Goal: Task Accomplishment & Management: Complete application form

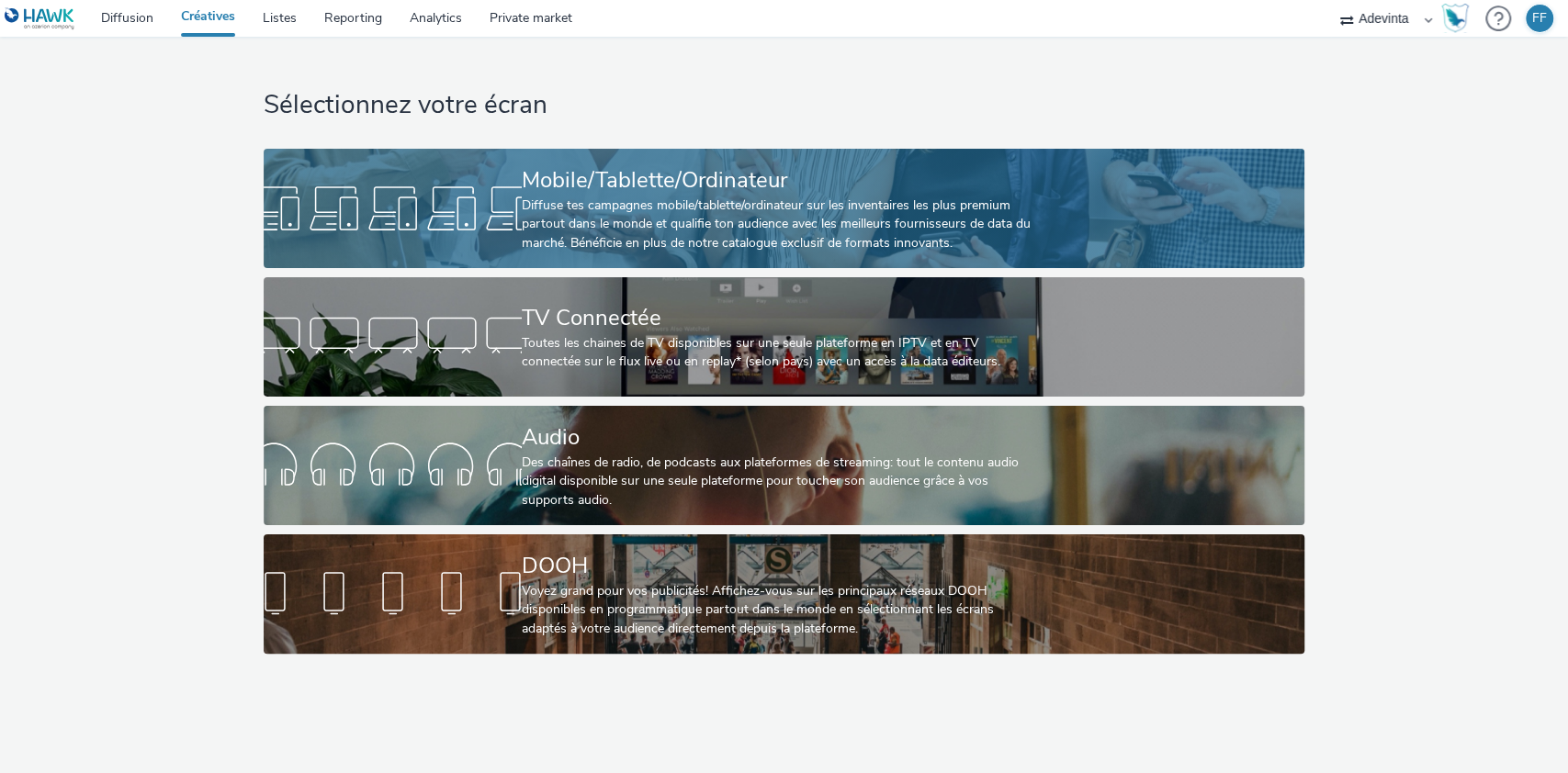
click at [586, 216] on div "Diffuse tes campagnes mobile/tablette/ordinateur sur les inventaires les plus p…" at bounding box center [780, 225] width 517 height 56
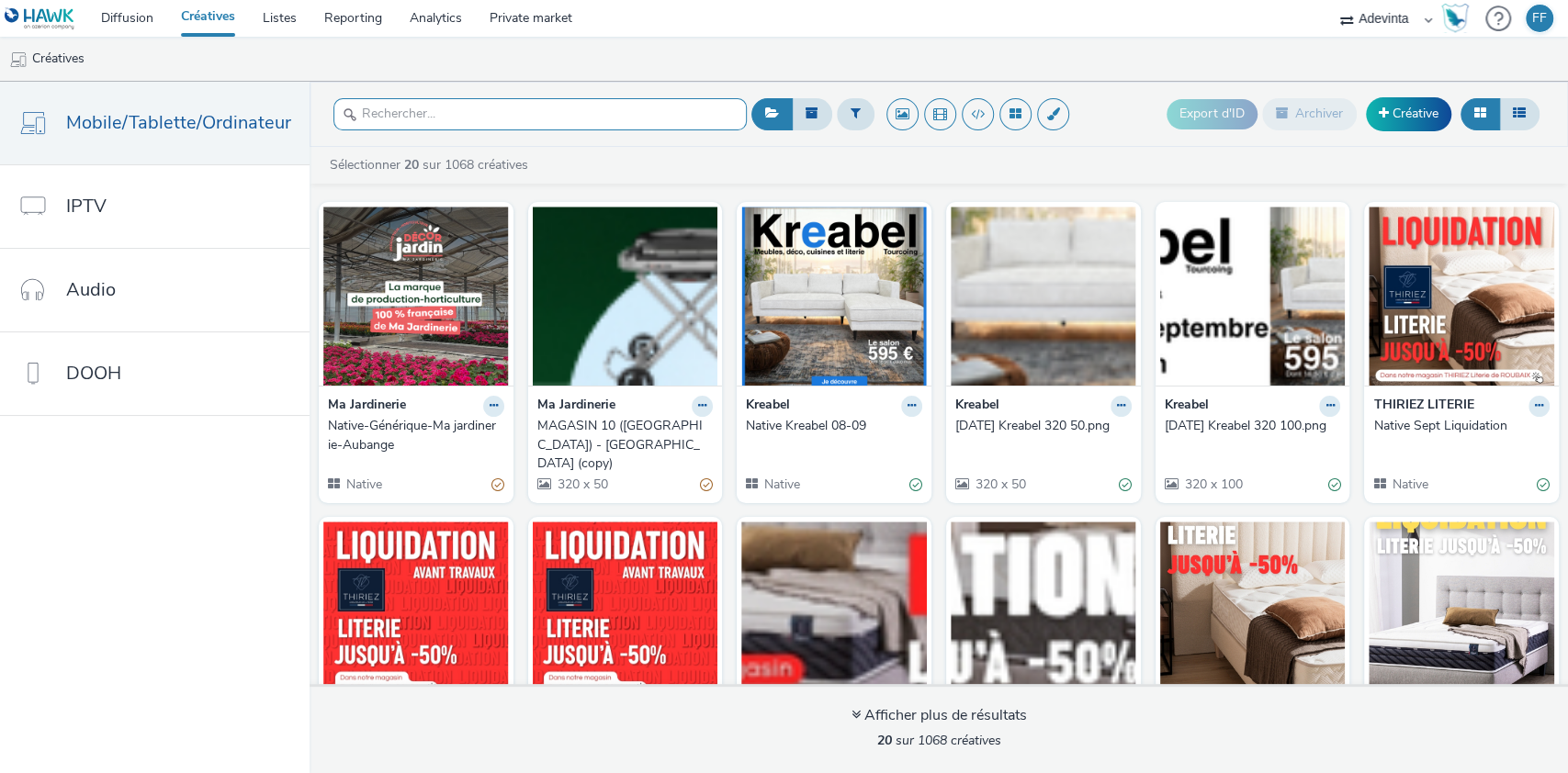
click at [489, 115] on input "text" at bounding box center [540, 113] width 414 height 32
click at [1422, 115] on link "Créative" at bounding box center [1409, 113] width 85 height 33
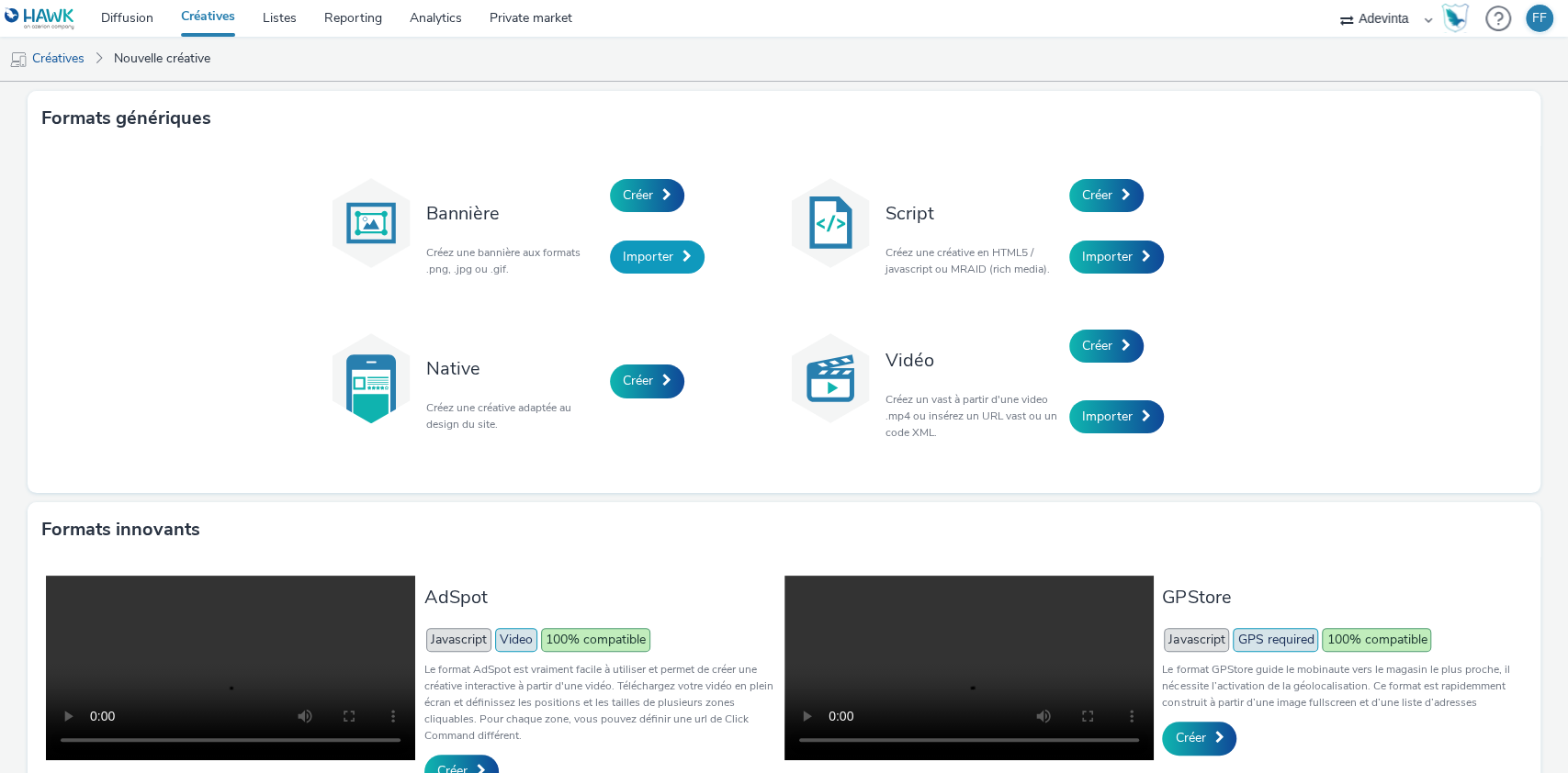
click at [629, 246] on link "Importer" at bounding box center [658, 257] width 95 height 33
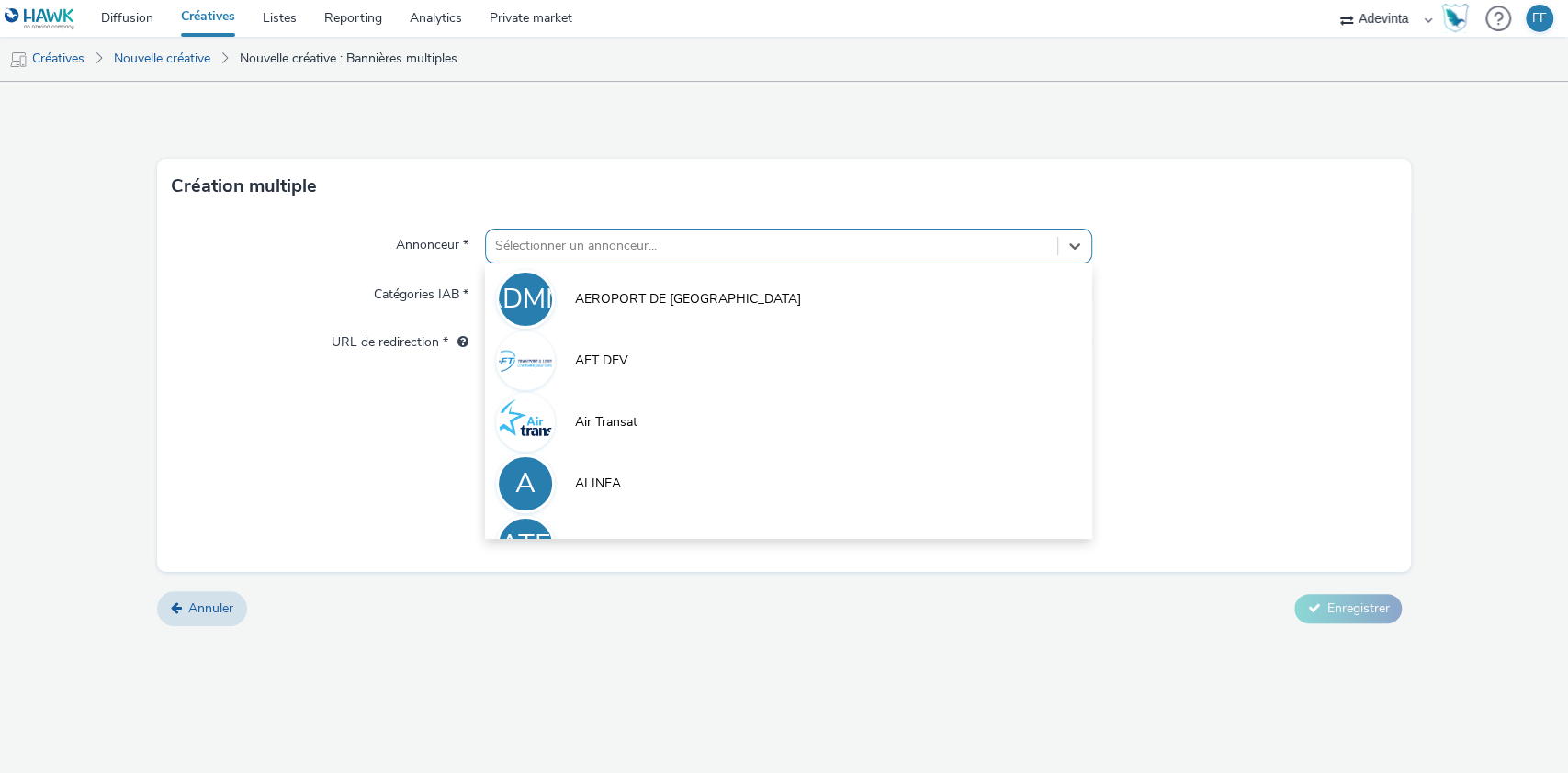
click at [613, 251] on div at bounding box center [772, 246] width 554 height 22
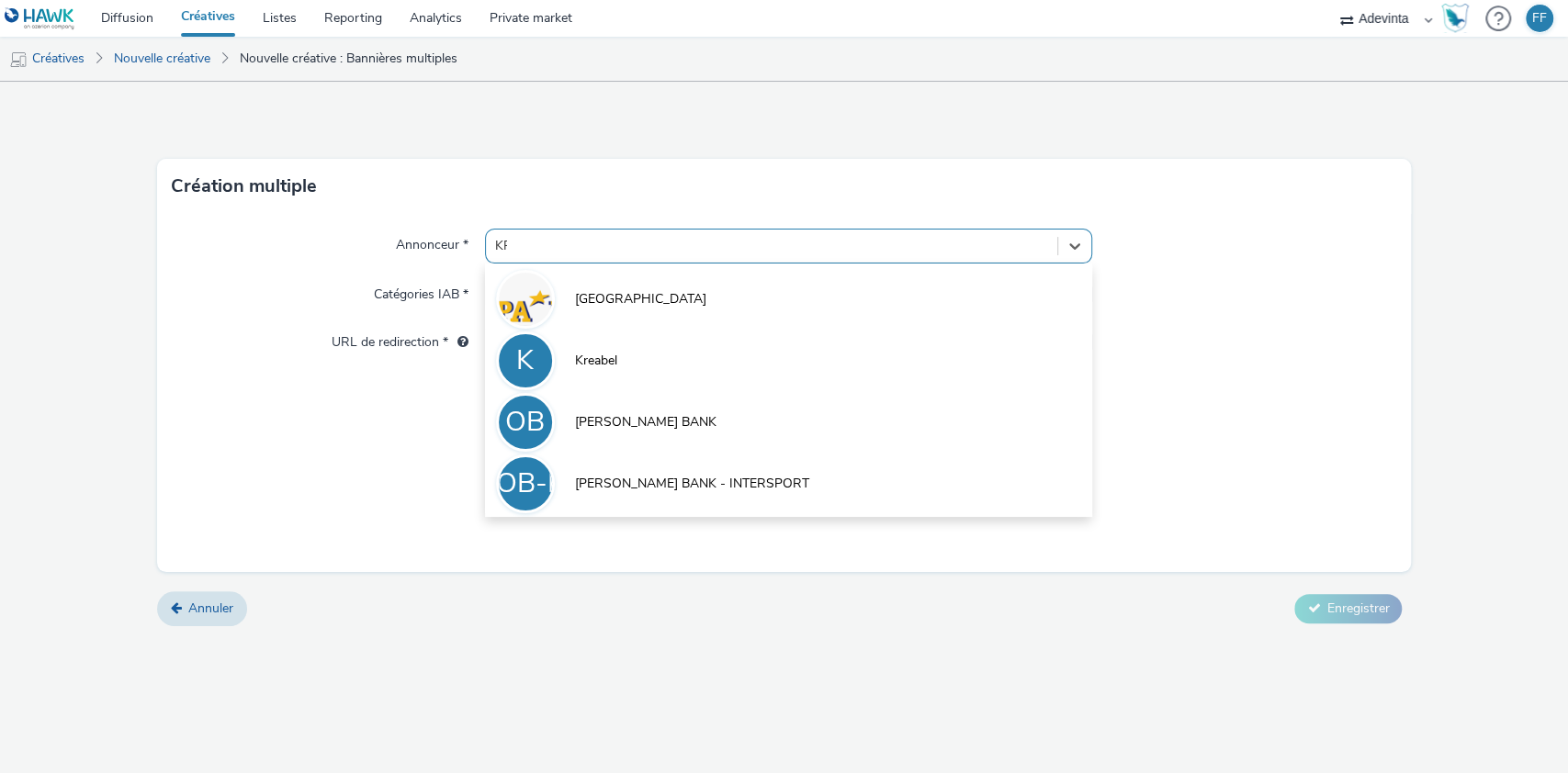
type input "KRE"
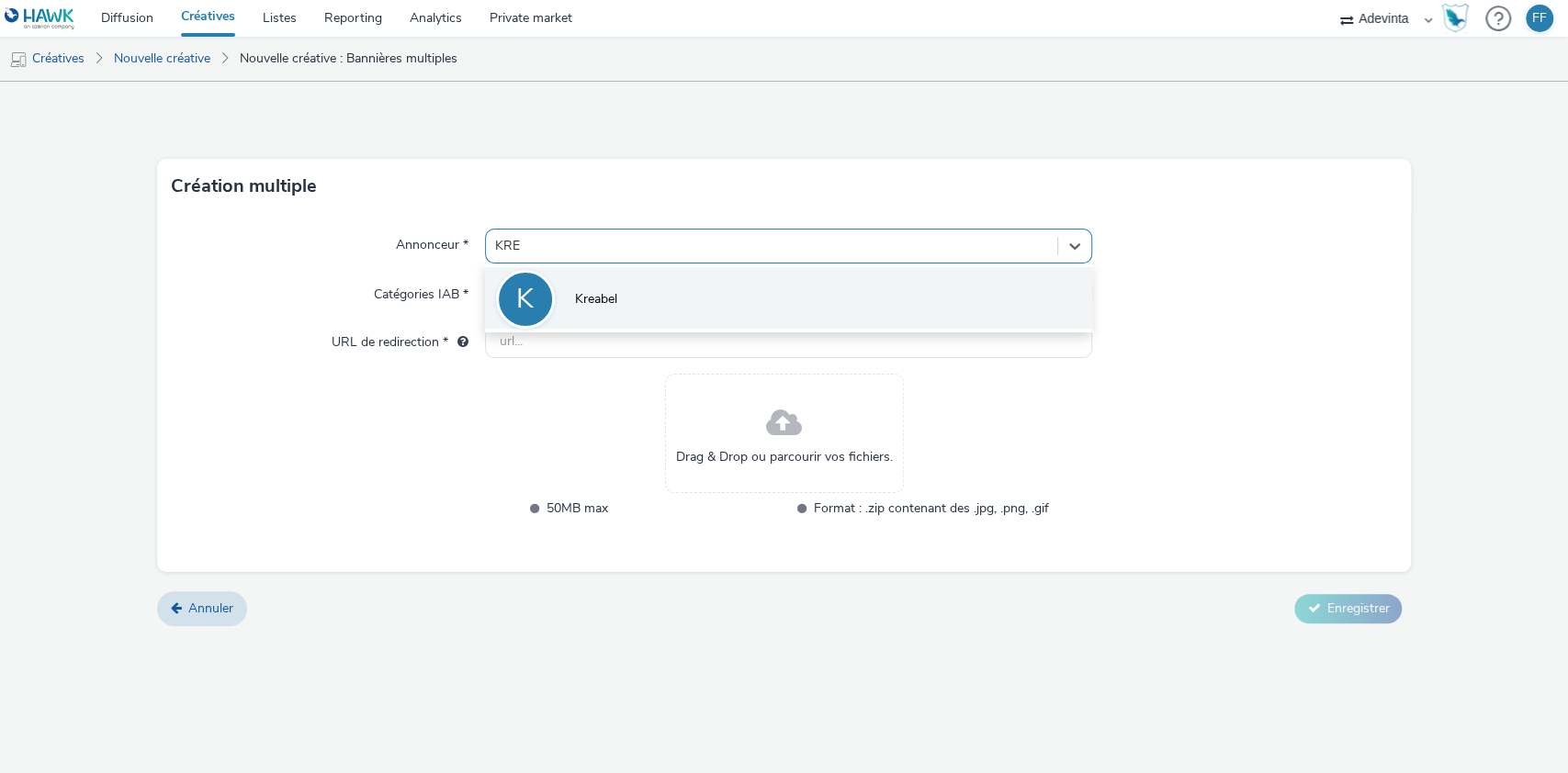
click at [614, 305] on span "Kreabel" at bounding box center [596, 299] width 43 height 18
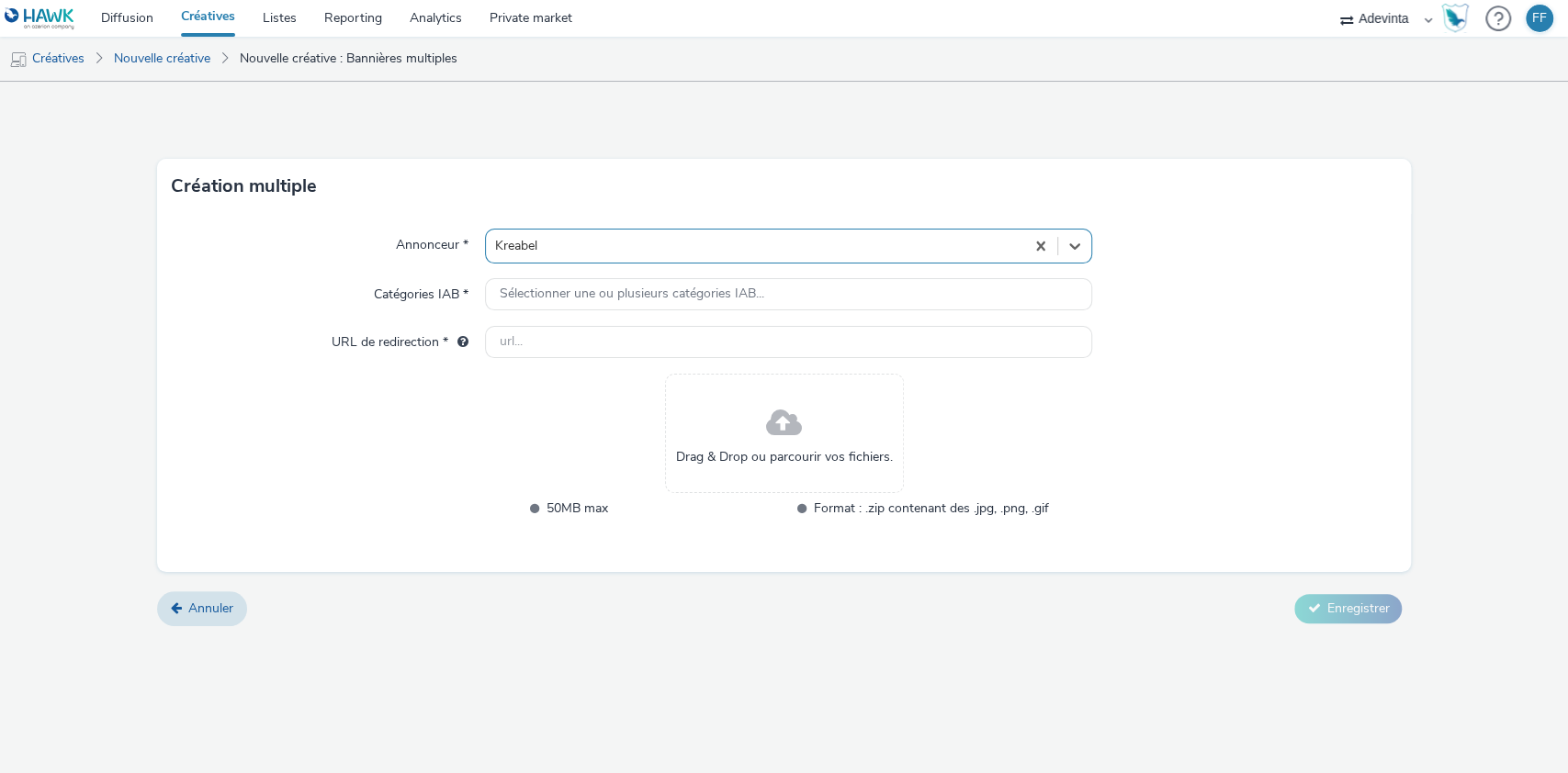
type input "[URL][DOMAIN_NAME]"
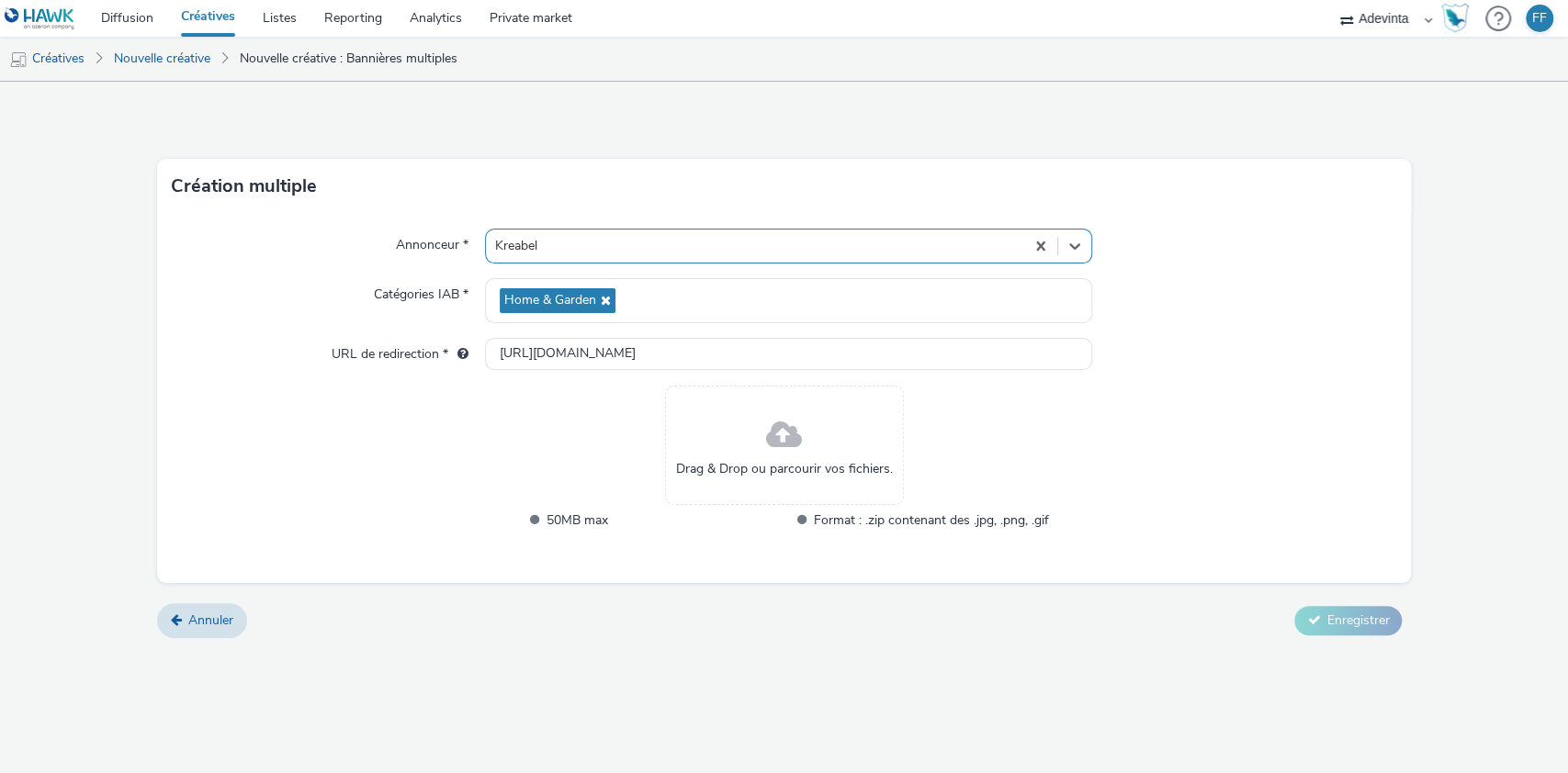
click at [763, 443] on div "Drag & Drop ou parcourir vos fichiers." at bounding box center [784, 445] width 238 height 119
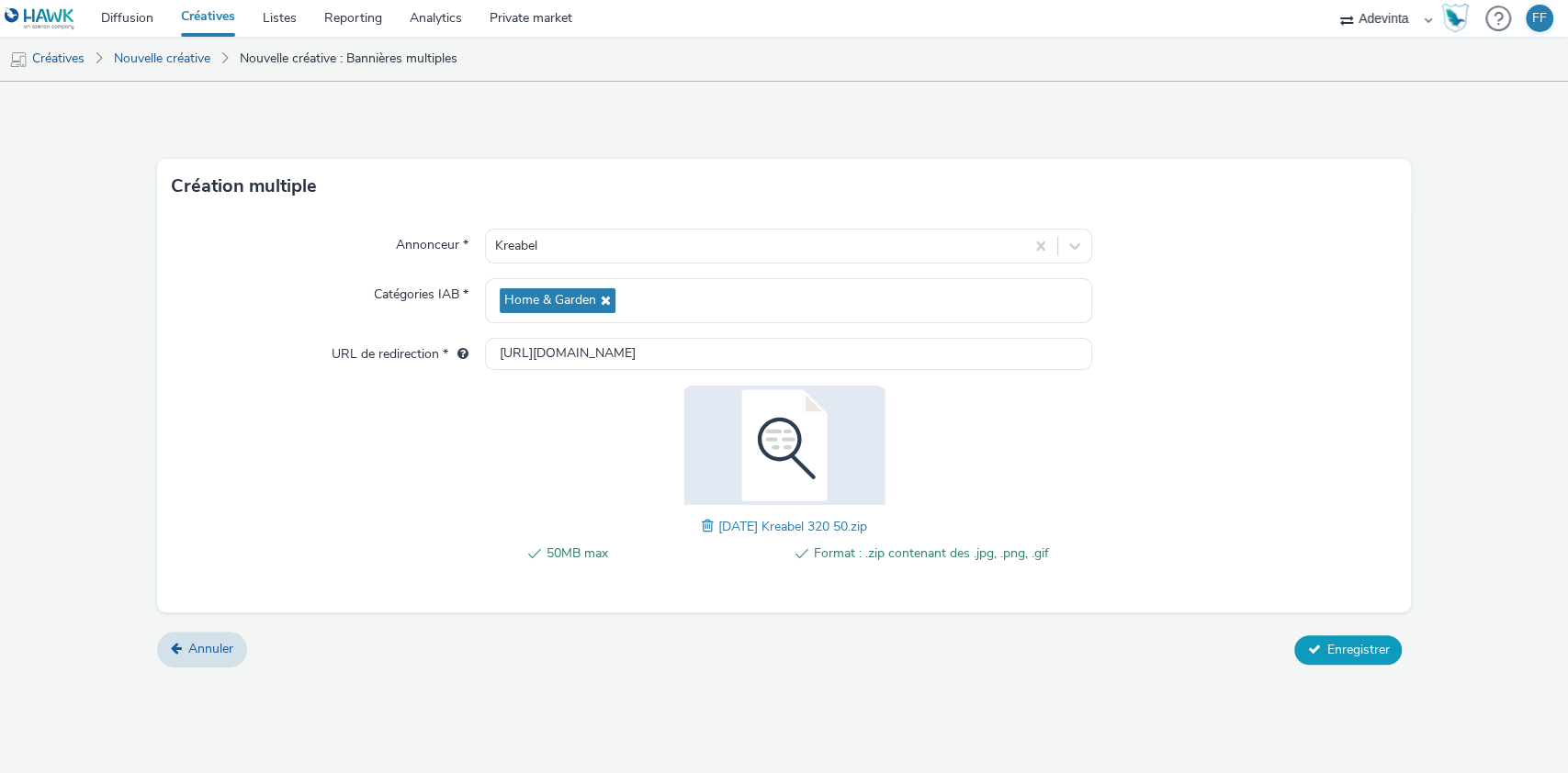
click at [1307, 645] on icon at bounding box center [1313, 649] width 13 height 13
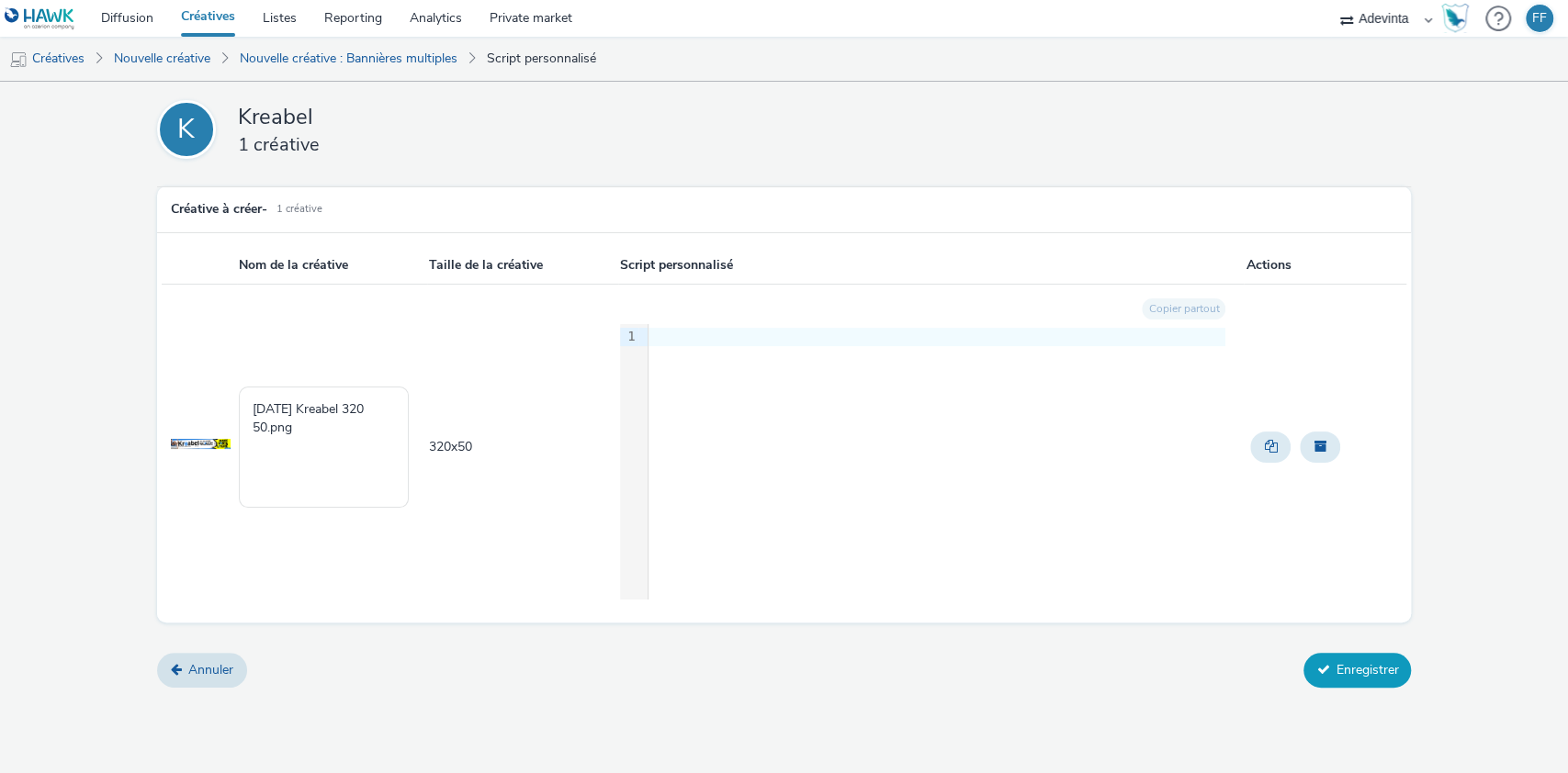
click at [1337, 671] on button "Enregistrer" at bounding box center [1357, 670] width 108 height 35
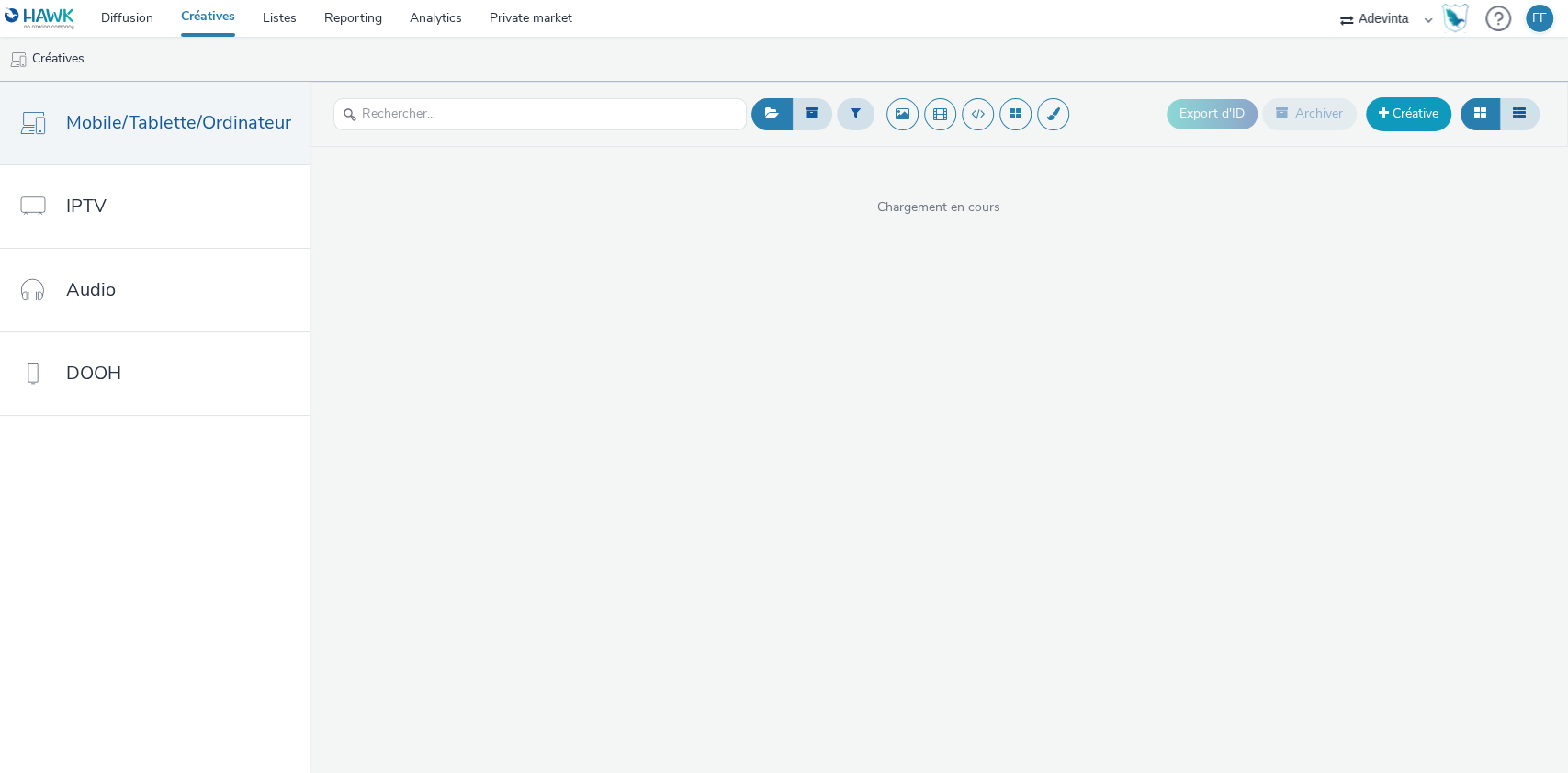
click at [1411, 112] on link "Créative" at bounding box center [1409, 113] width 85 height 33
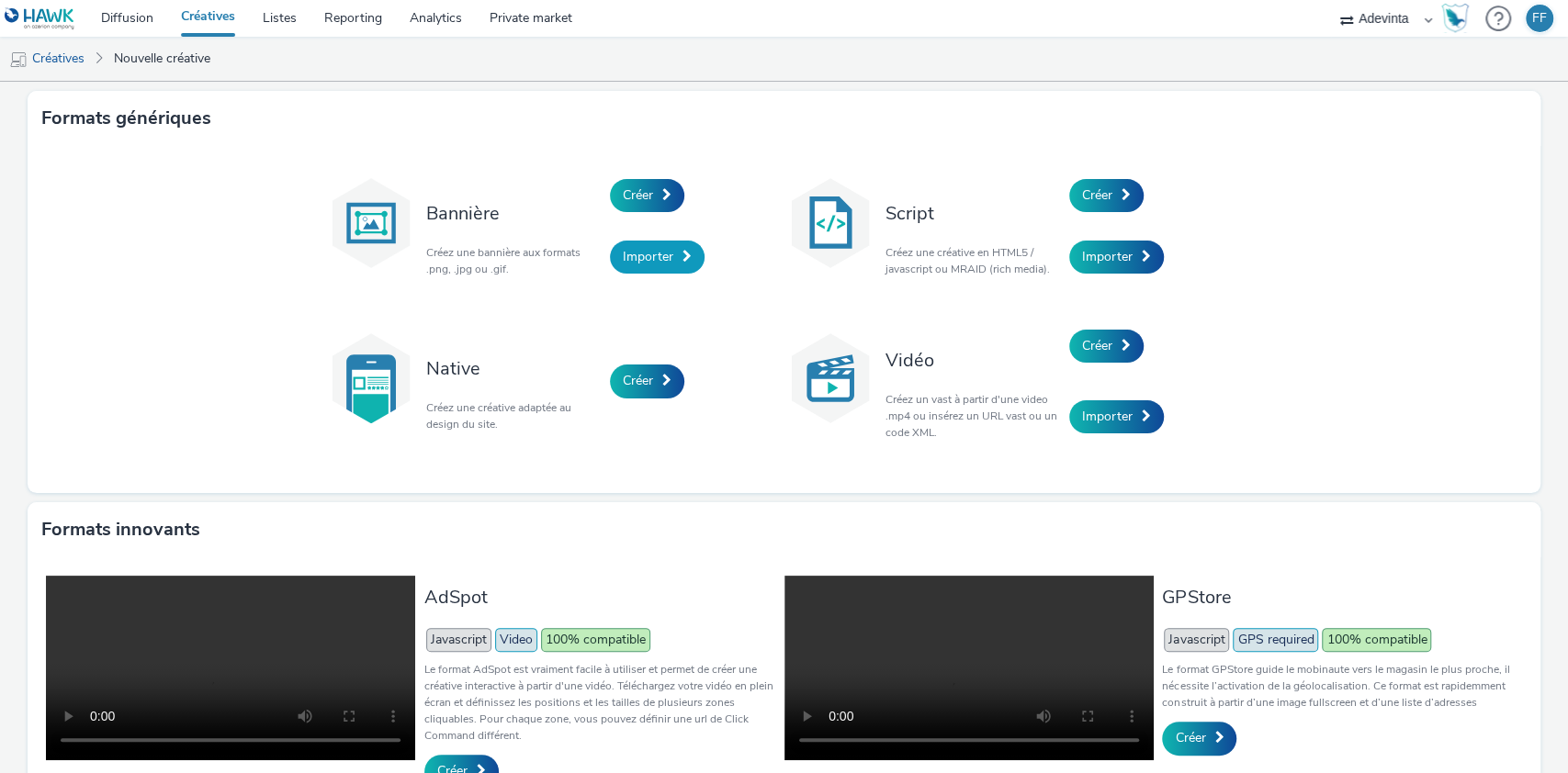
click at [643, 271] on link "Importer" at bounding box center [658, 257] width 95 height 33
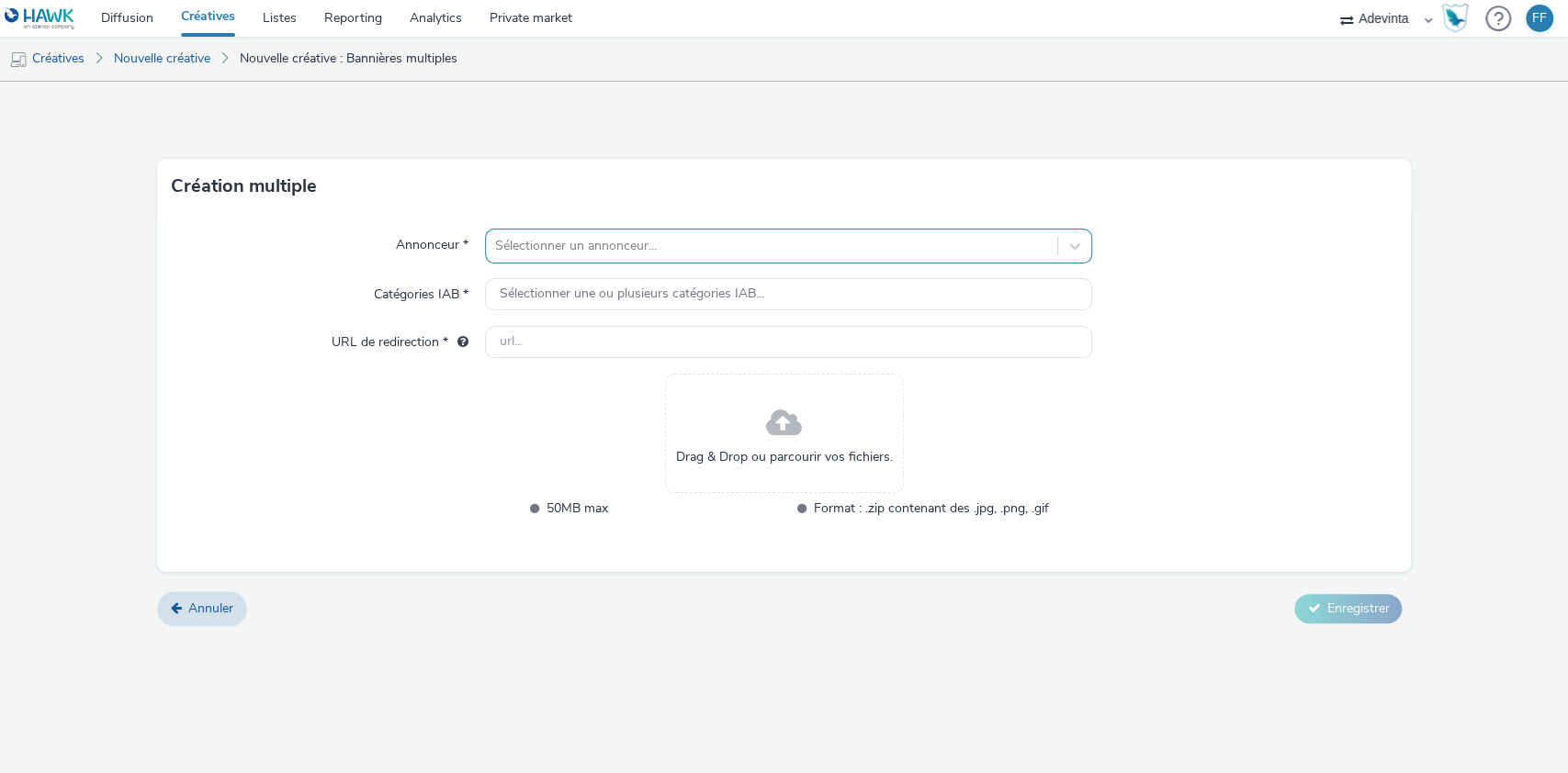
click at [562, 247] on div at bounding box center [772, 246] width 554 height 22
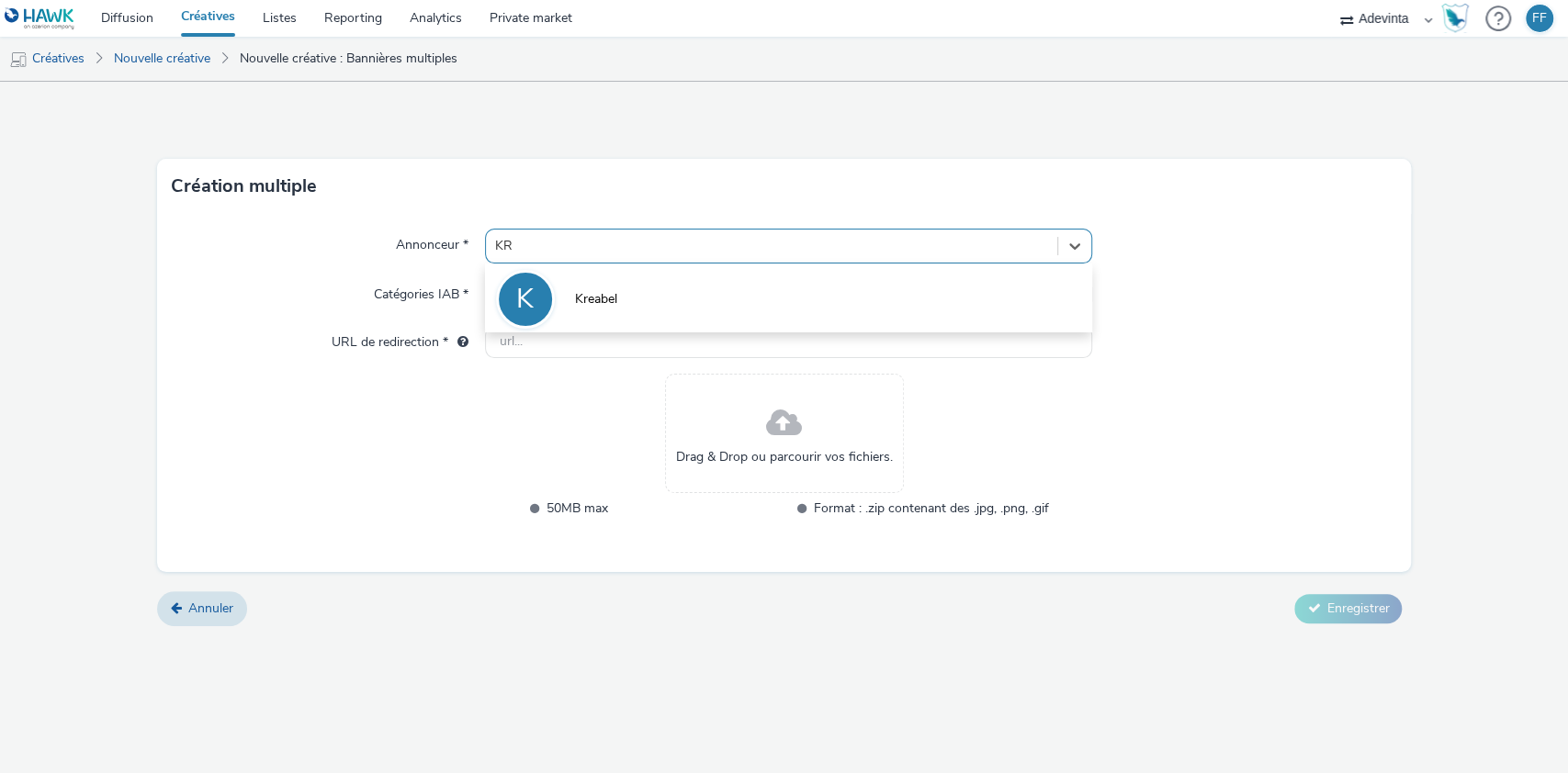
type input "KRE"
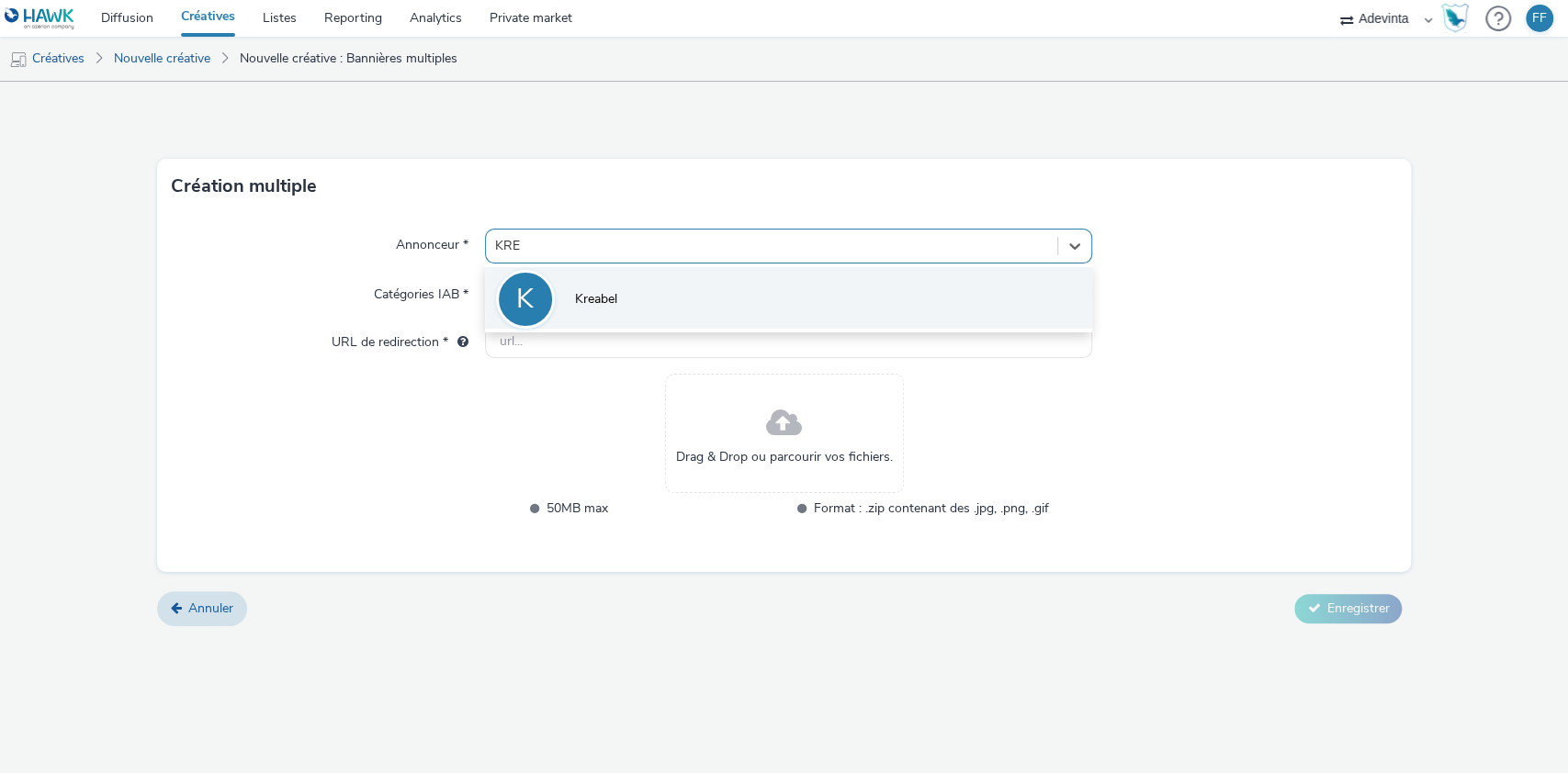
click at [611, 291] on span "Kreabel" at bounding box center [596, 299] width 43 height 18
type input "[URL][DOMAIN_NAME]"
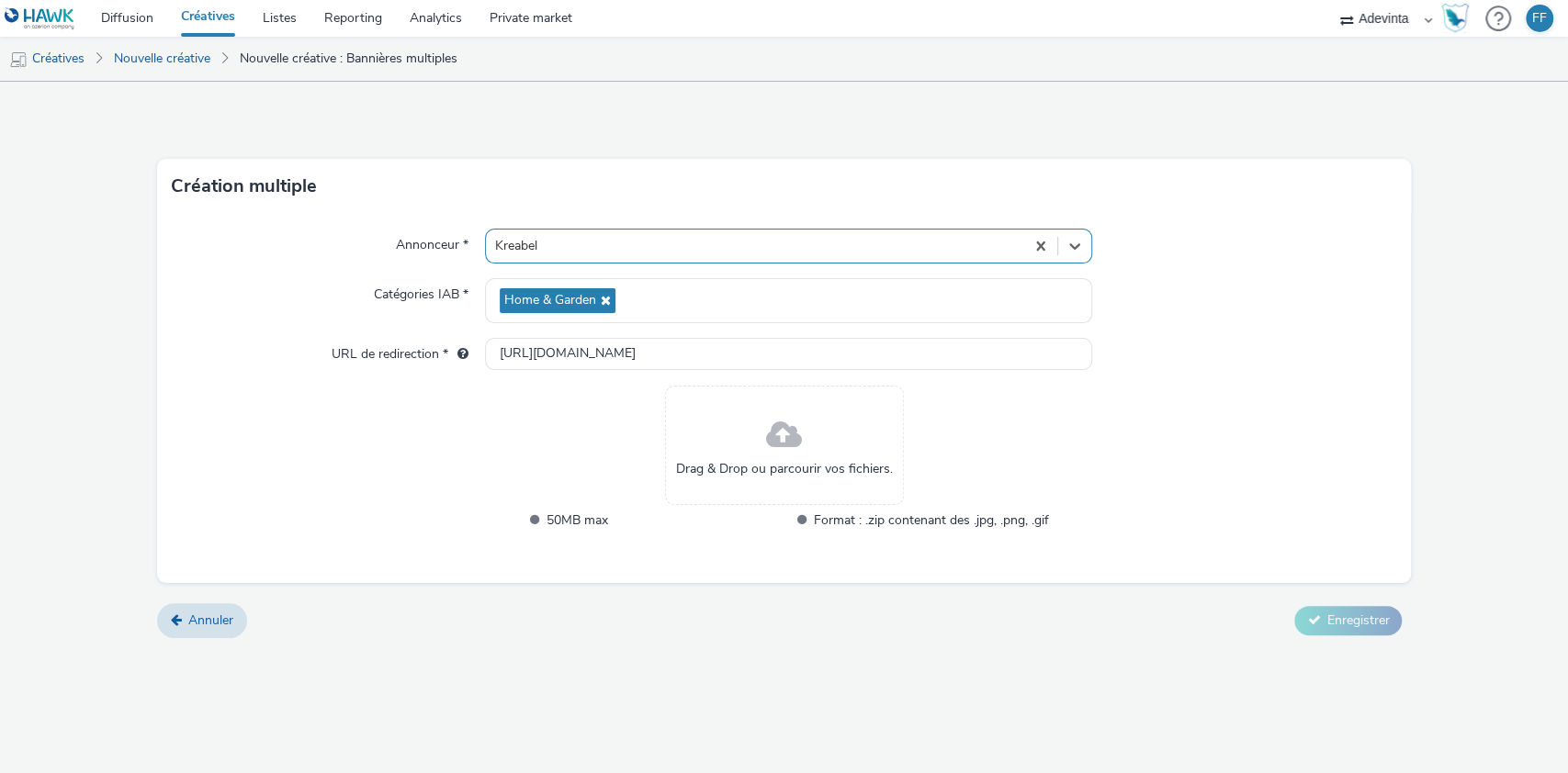
click at [823, 467] on span "Drag & Drop ou parcourir vos fichiers." at bounding box center [785, 469] width 217 height 18
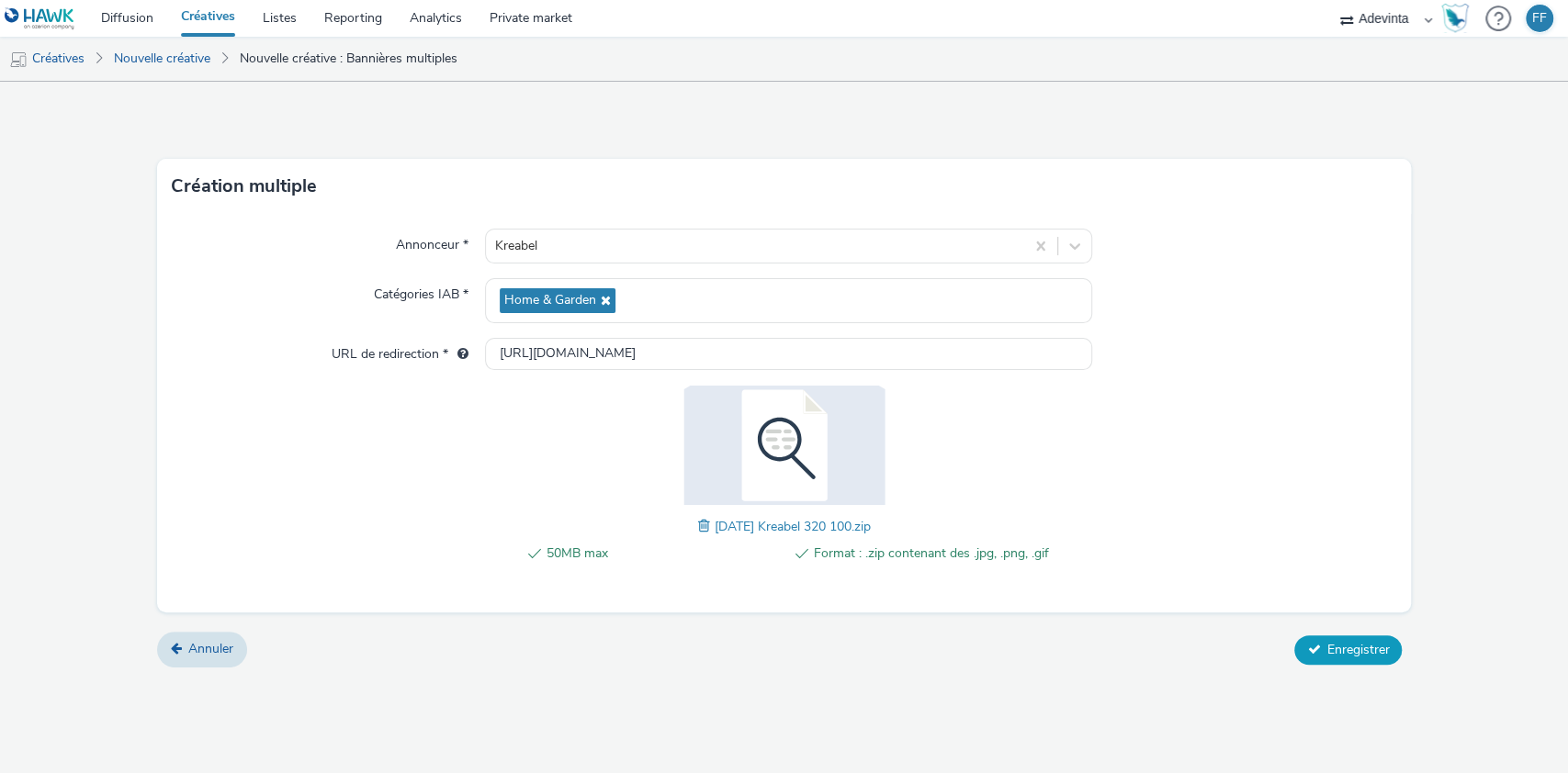
click at [1314, 643] on icon at bounding box center [1313, 649] width 13 height 13
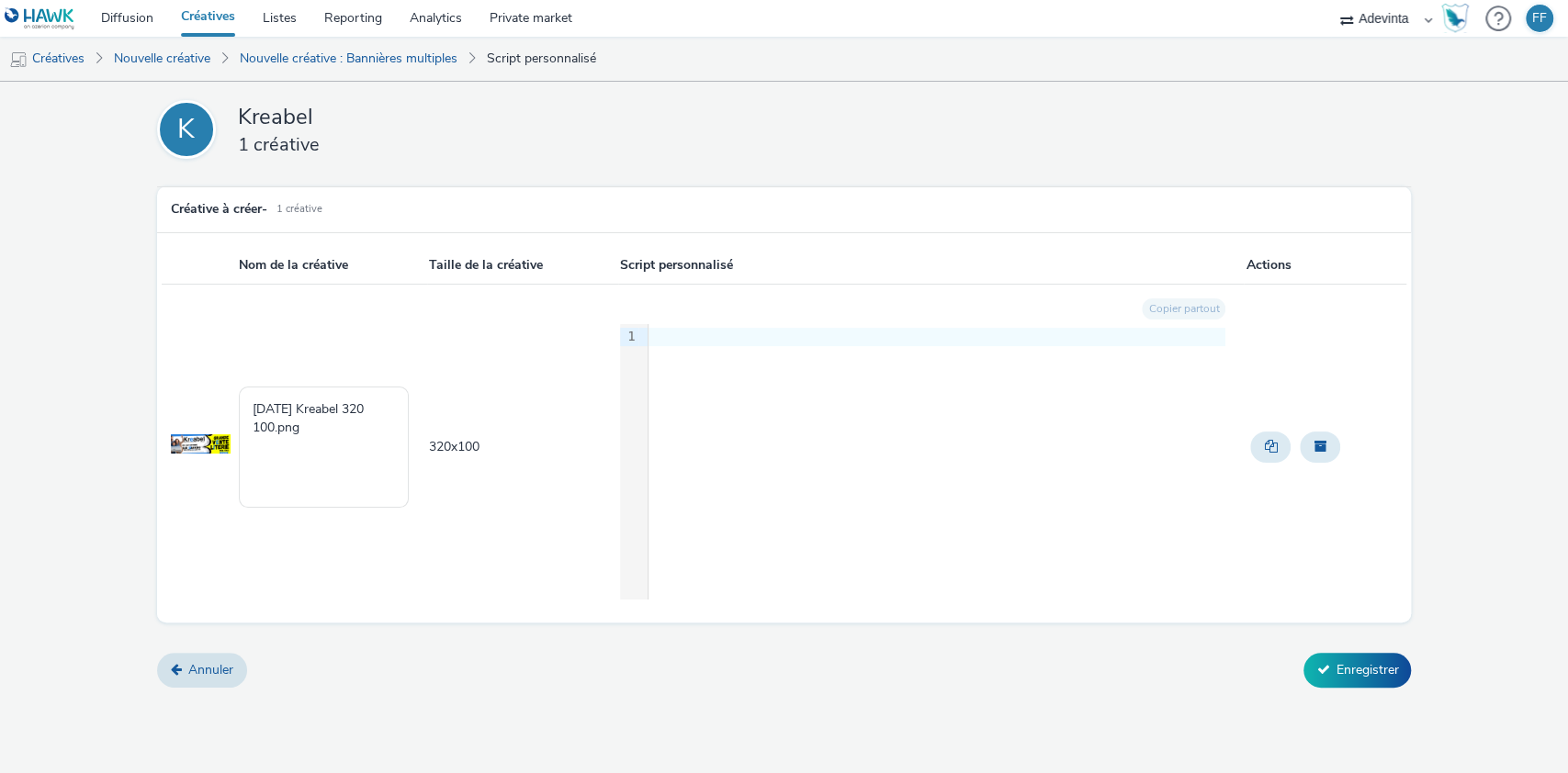
click at [1310, 645] on div "K Kreabel 1 créative Créative à créer - 1 Créative Nom de la créative Taille de…" at bounding box center [784, 388] width 1568 height 615
click at [1316, 678] on button "Enregistrer" at bounding box center [1357, 670] width 108 height 35
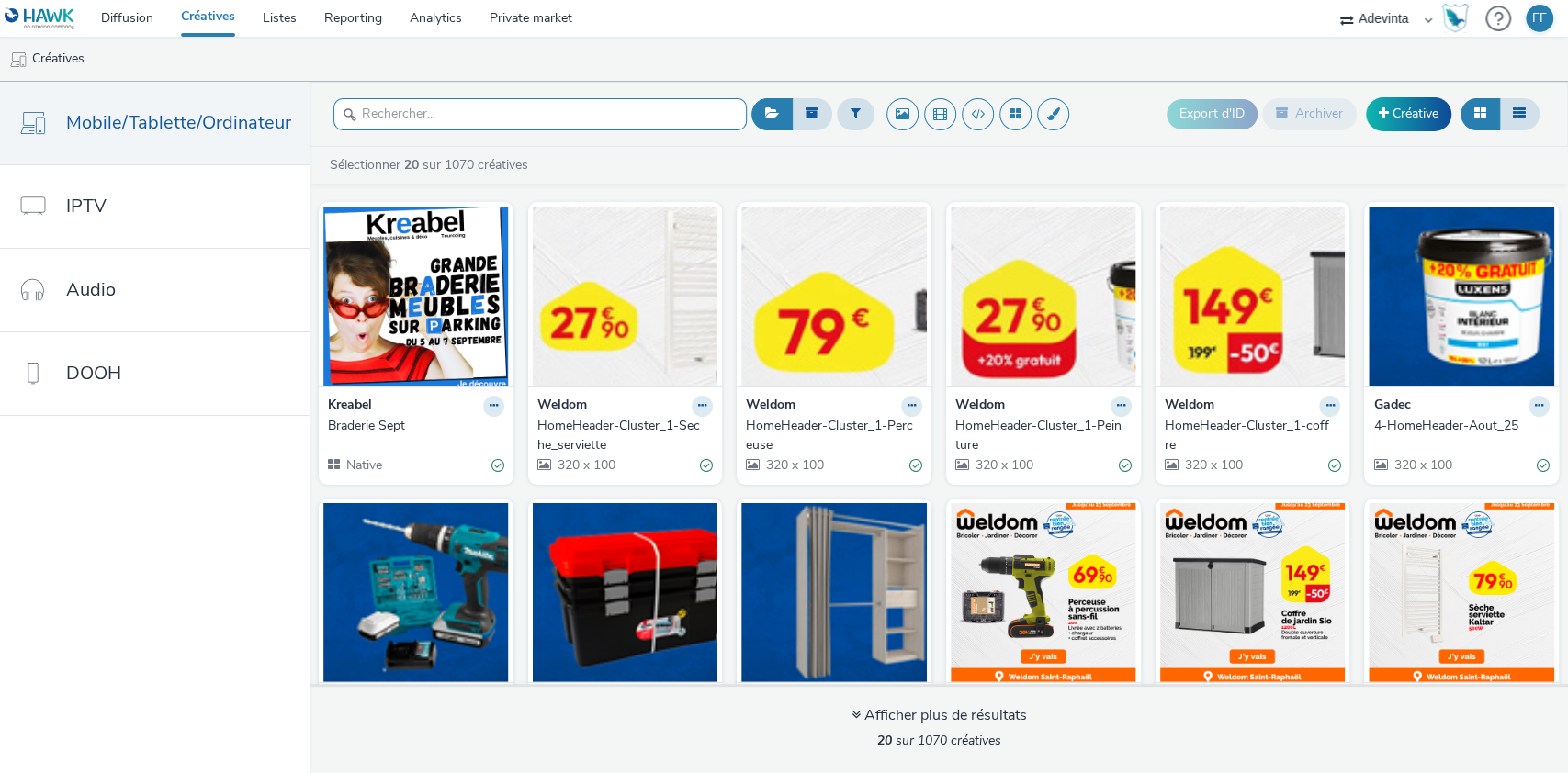
click at [507, 105] on input "text" at bounding box center [540, 113] width 414 height 32
type input "J"
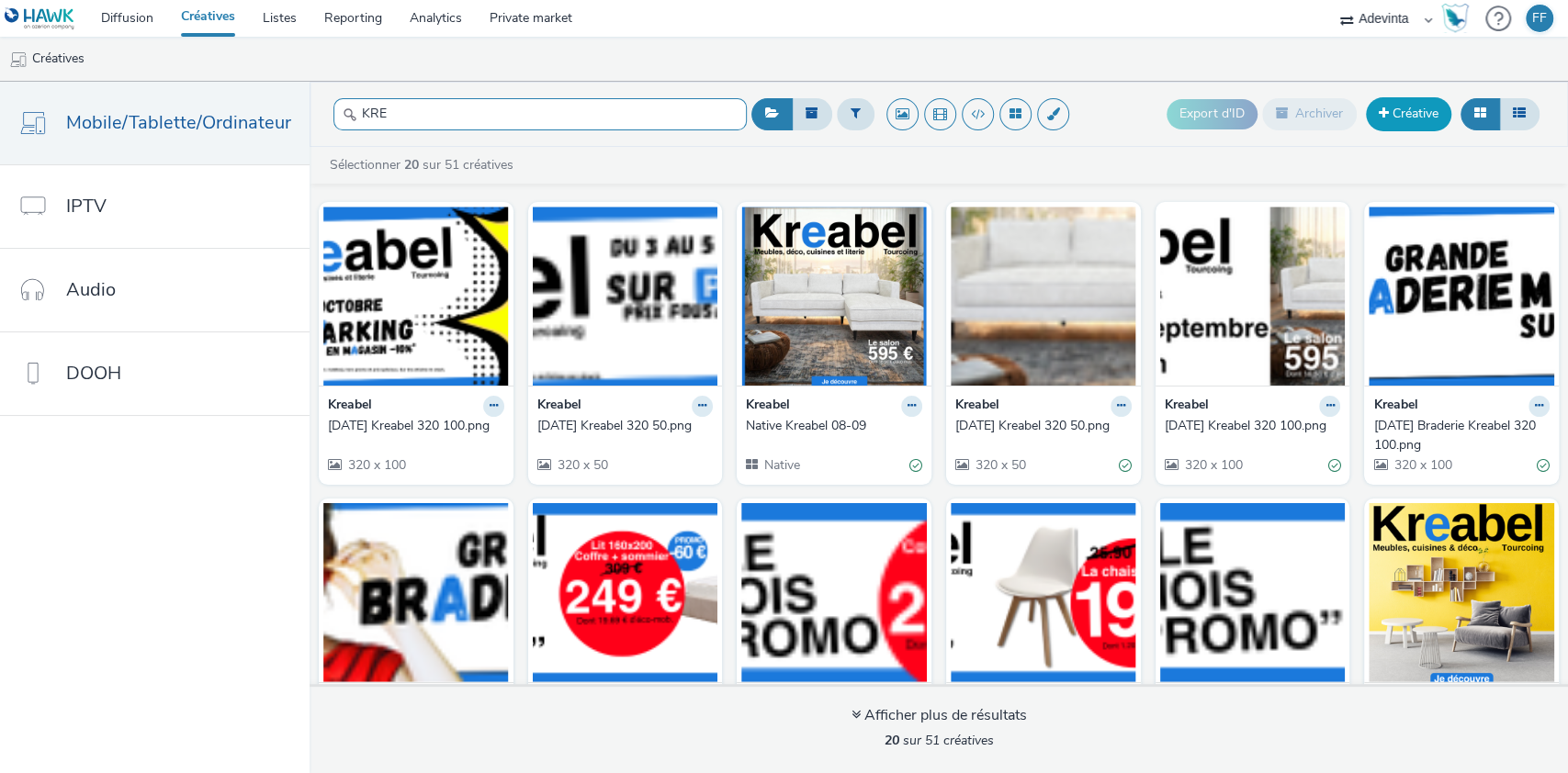
type input "KRE"
click at [1399, 120] on link "Créative" at bounding box center [1409, 113] width 85 height 33
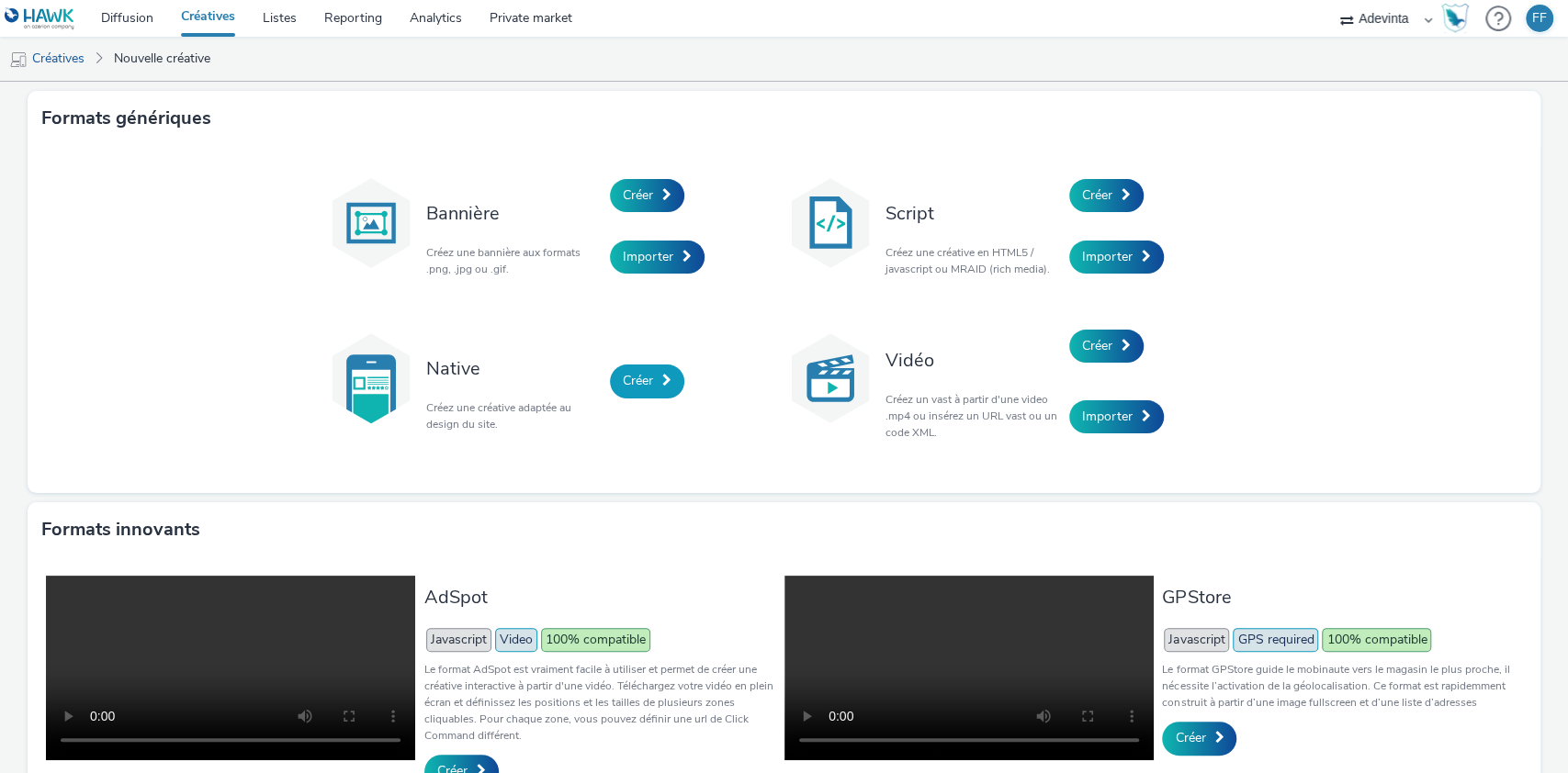
click at [623, 383] on span "Créer" at bounding box center [638, 381] width 30 height 17
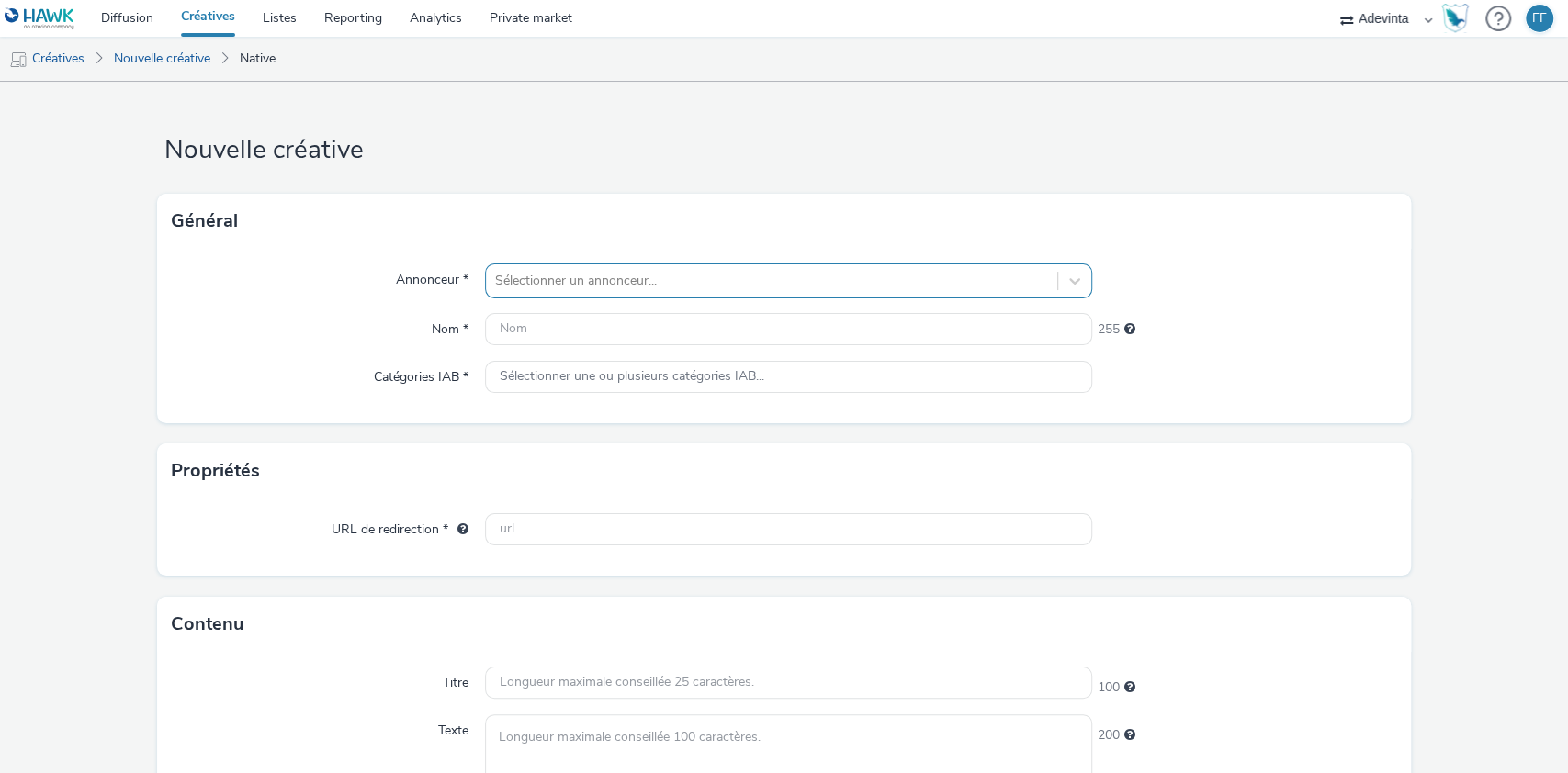
click at [604, 275] on div at bounding box center [772, 281] width 554 height 22
type input "KRE"
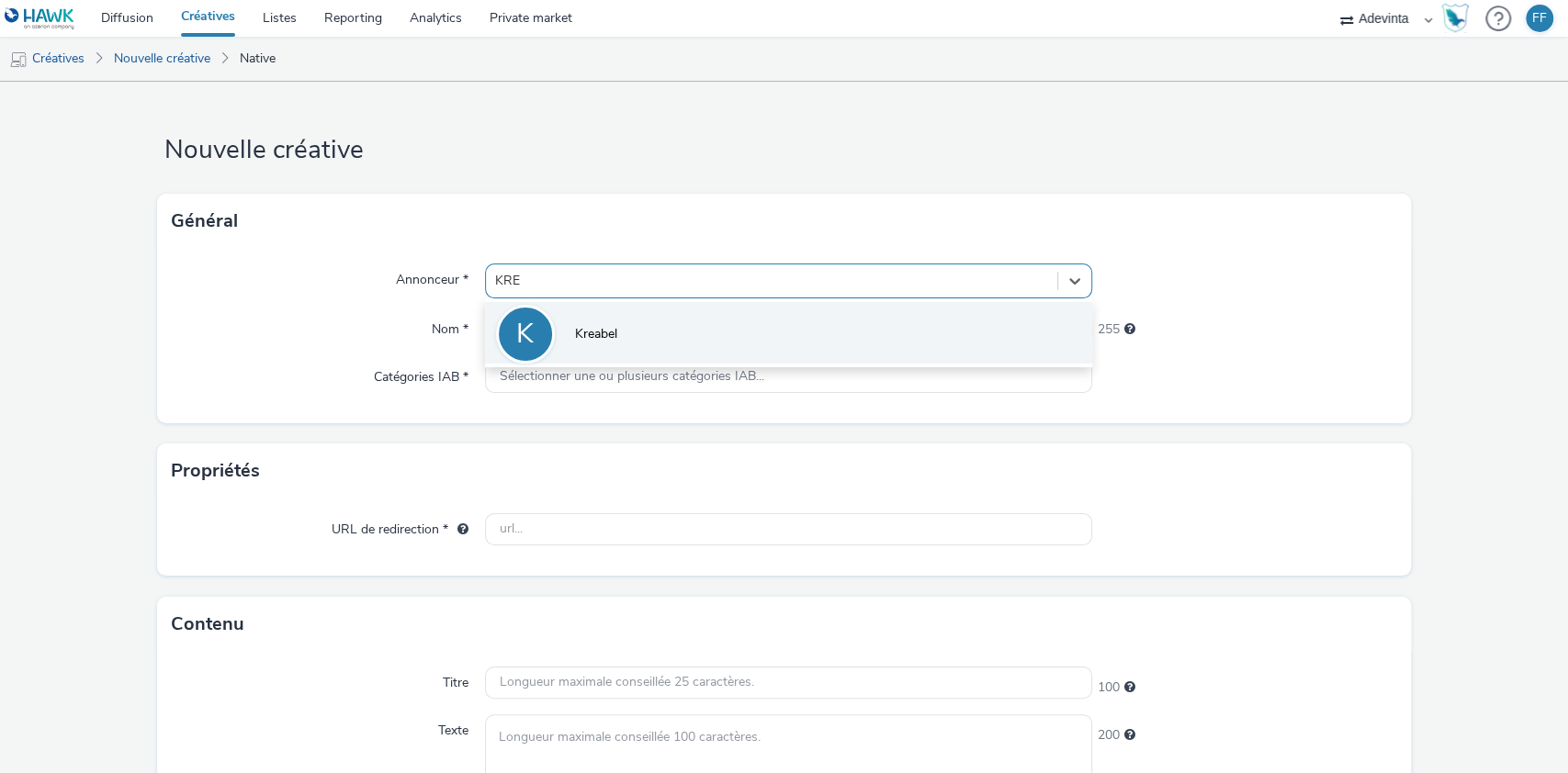
click at [611, 334] on span "Kreabel" at bounding box center [596, 334] width 43 height 18
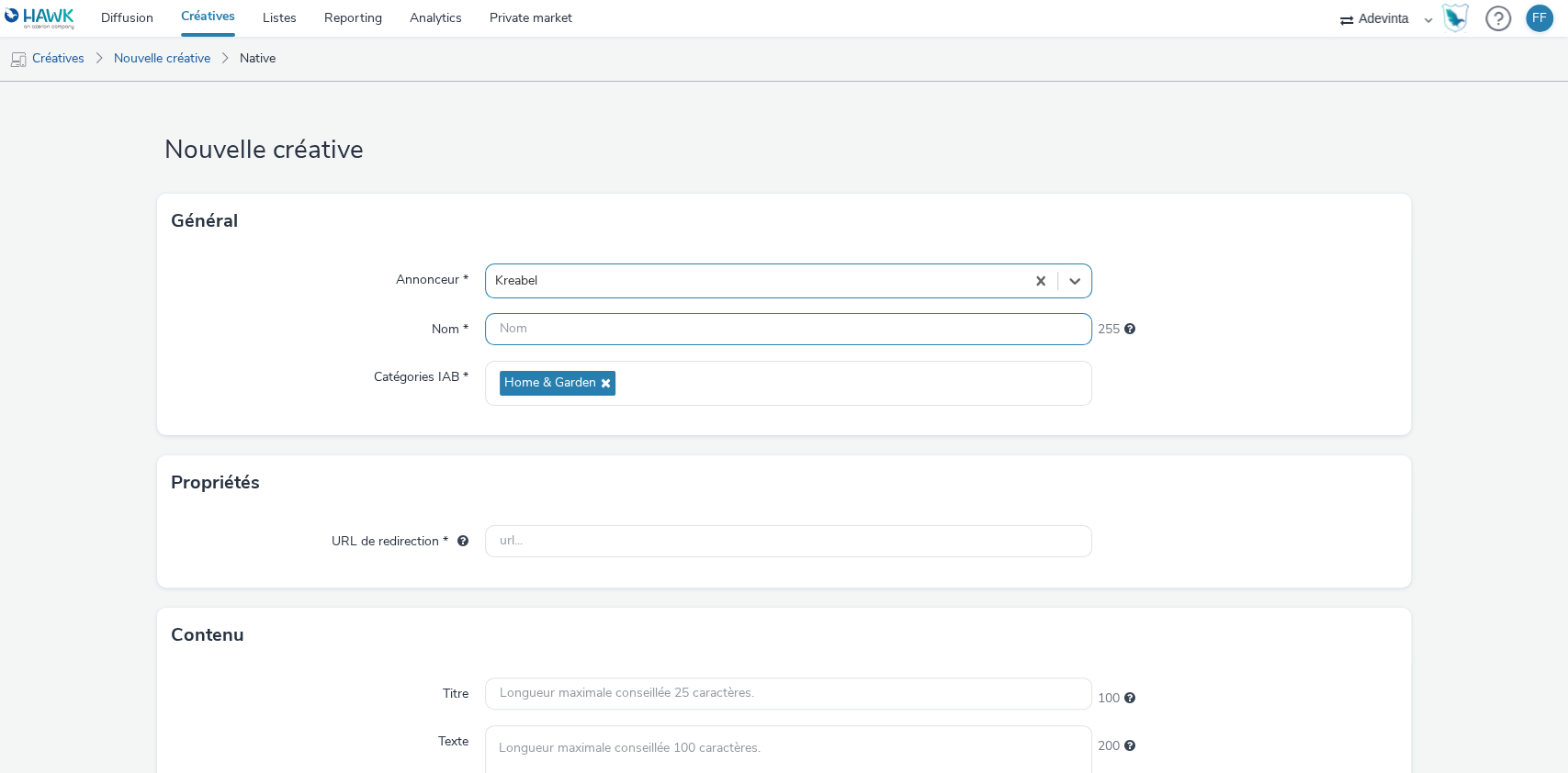
click at [575, 337] on input "text" at bounding box center [790, 328] width 609 height 32
paste input "[DATE]"
type input "Native [DATE]"
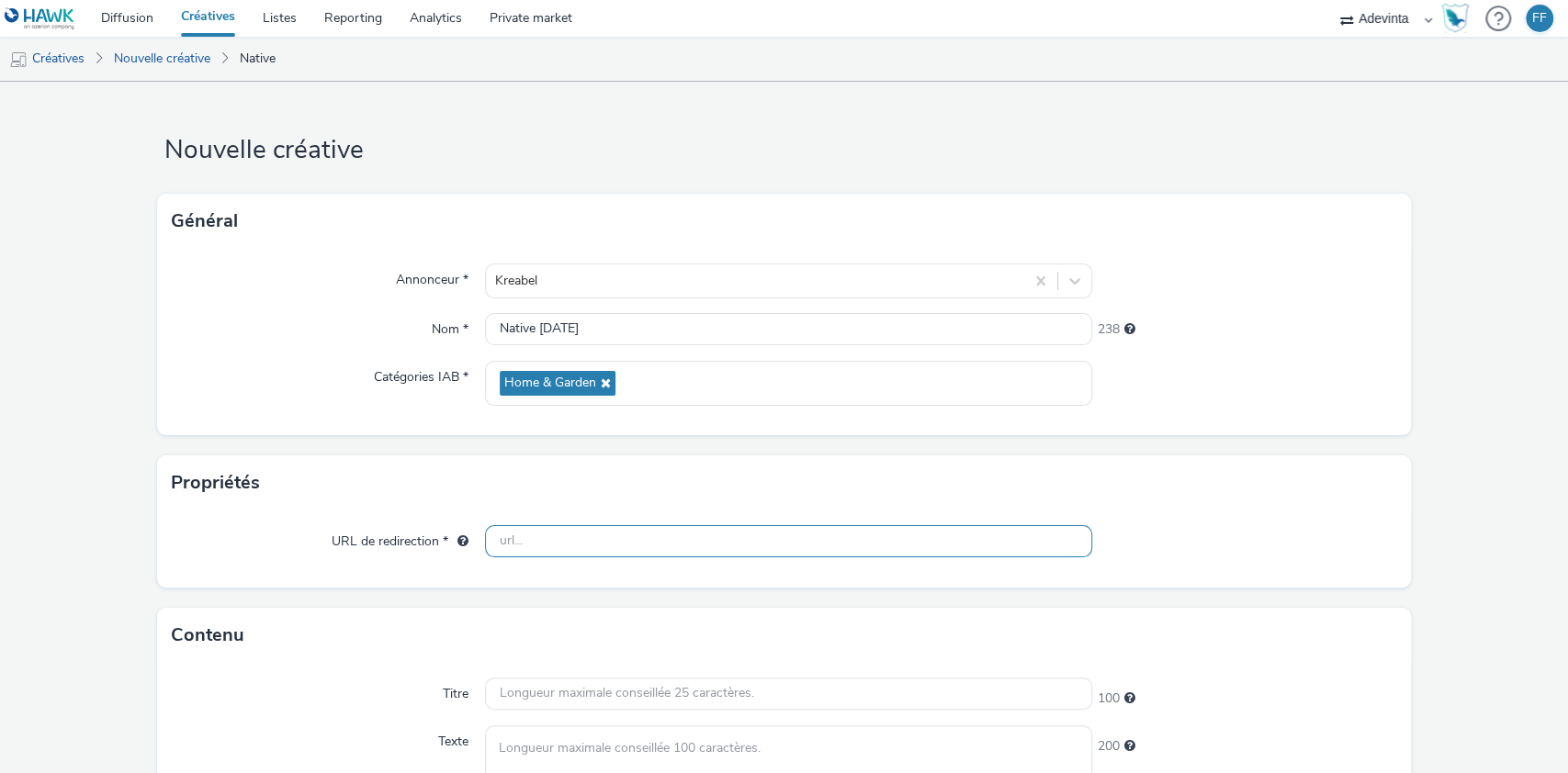
drag, startPoint x: 582, startPoint y: 537, endPoint x: 364, endPoint y: 294, distance: 326.5
click at [582, 537] on input "text" at bounding box center [790, 541] width 609 height 32
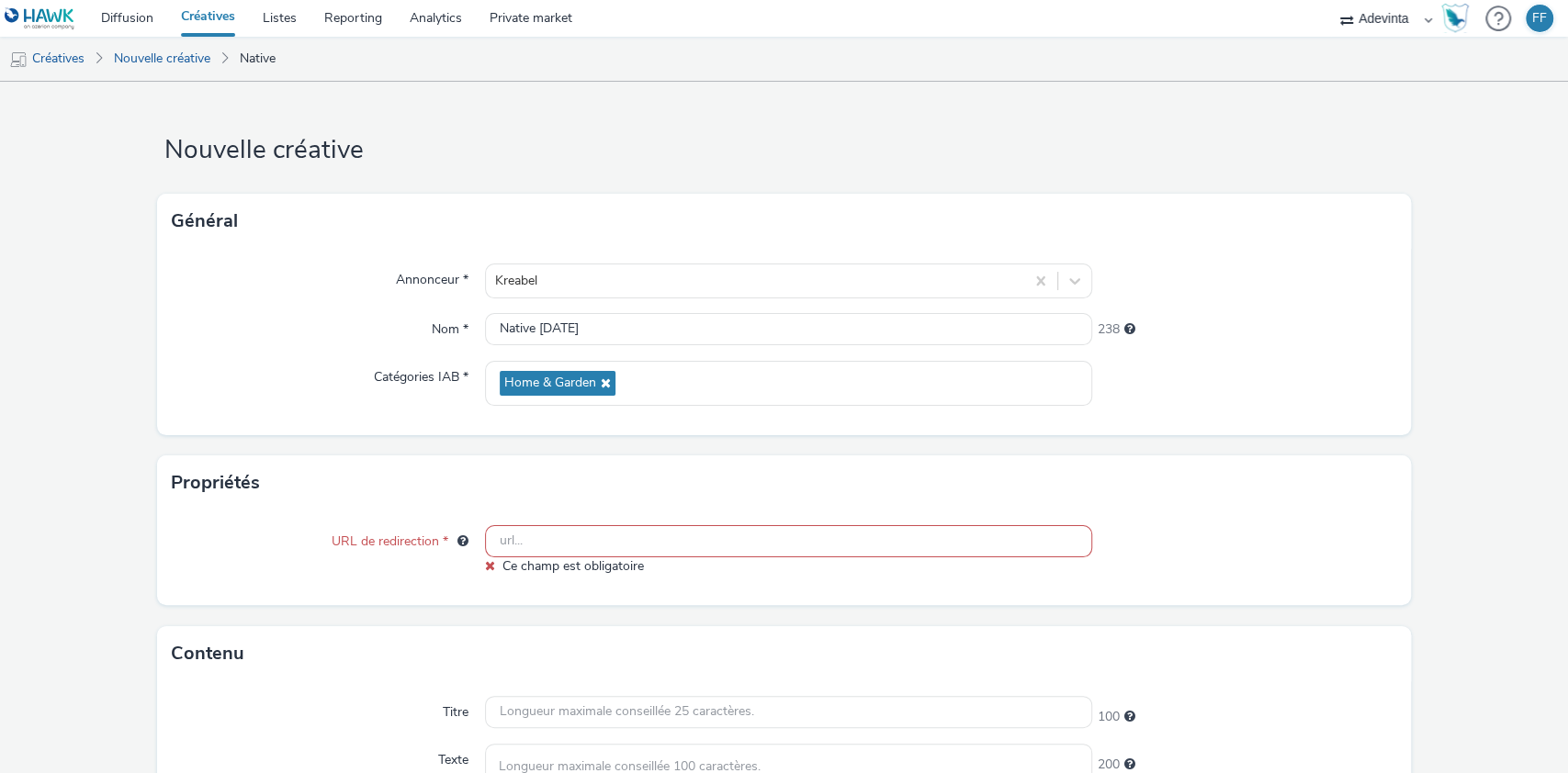
paste input "[URL][DOMAIN_NAME][DATE]"
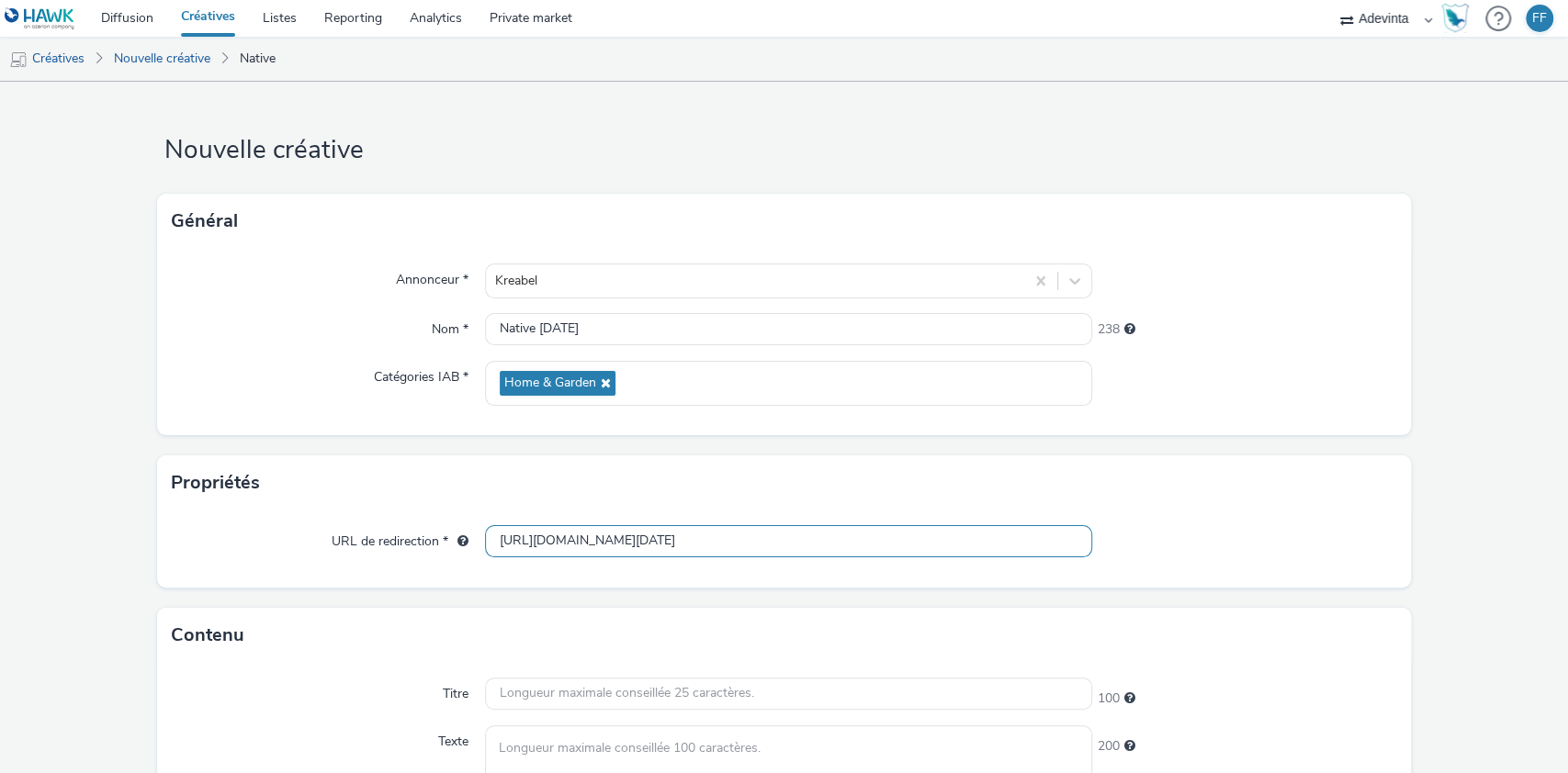
scroll to position [0, 147]
type input "[URL][DOMAIN_NAME][DATE]"
click at [646, 689] on input "text" at bounding box center [790, 694] width 609 height 32
paste input "Grande Vente literie sur Parking"
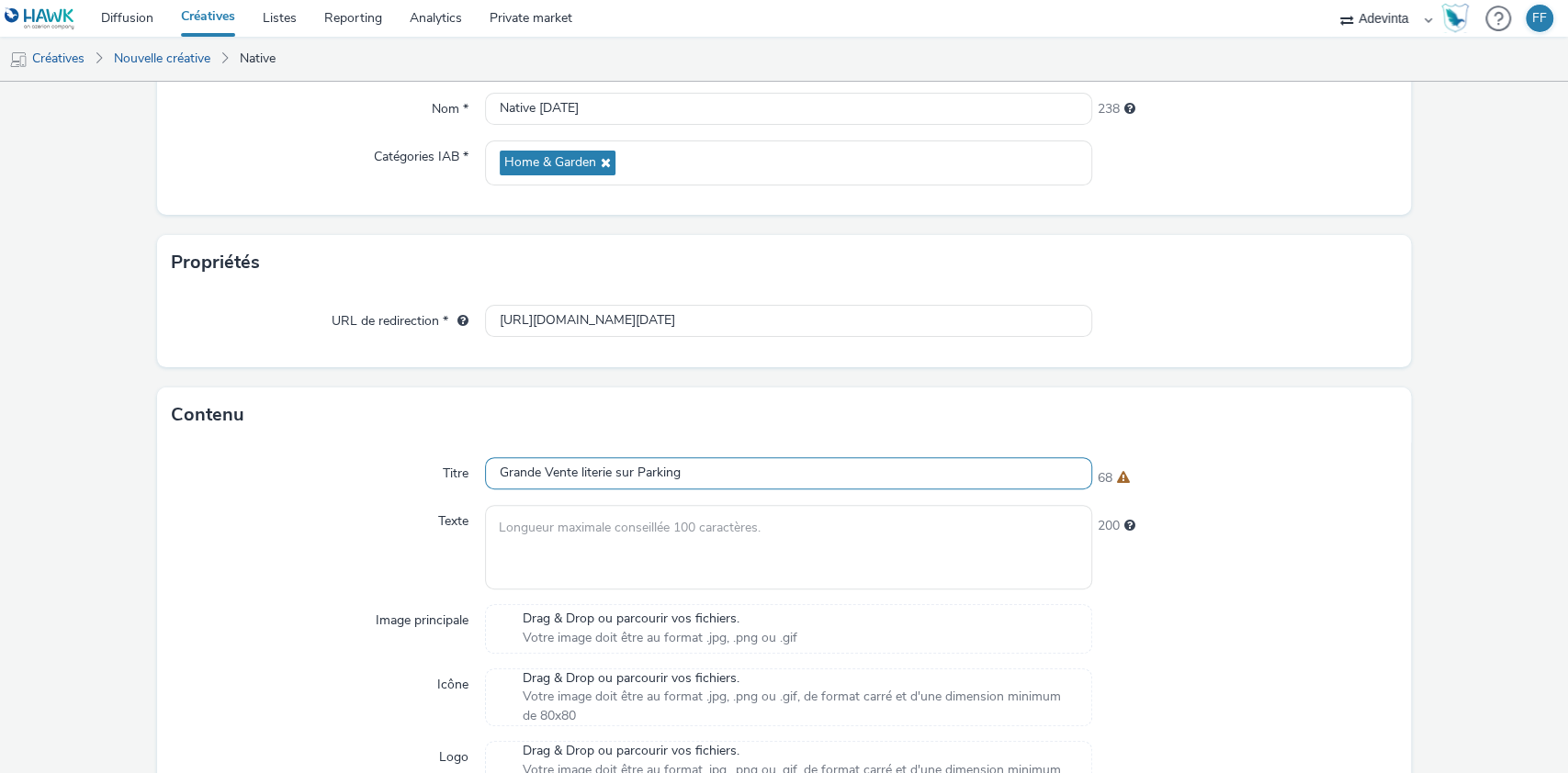
scroll to position [244, 0]
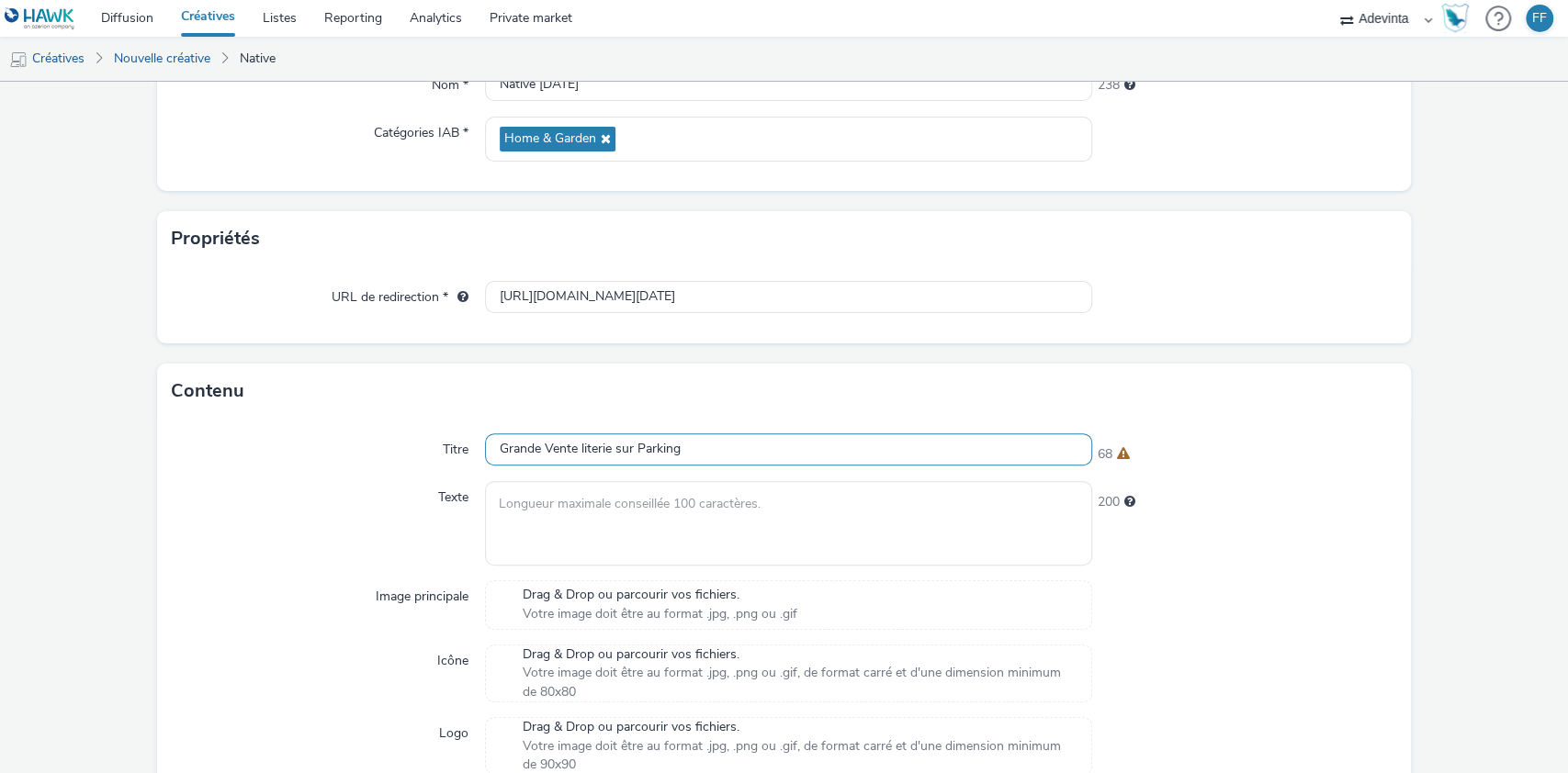
drag, startPoint x: 729, startPoint y: 452, endPoint x: 607, endPoint y: 451, distance: 122.0
click at [607, 451] on input "Grande Vente literie sur Parking" at bounding box center [790, 448] width 609 height 32
click at [576, 448] on input "Grande Vente literie" at bounding box center [790, 448] width 609 height 32
type input "Grande Vente Literie"
click at [577, 499] on textarea at bounding box center [790, 523] width 609 height 83
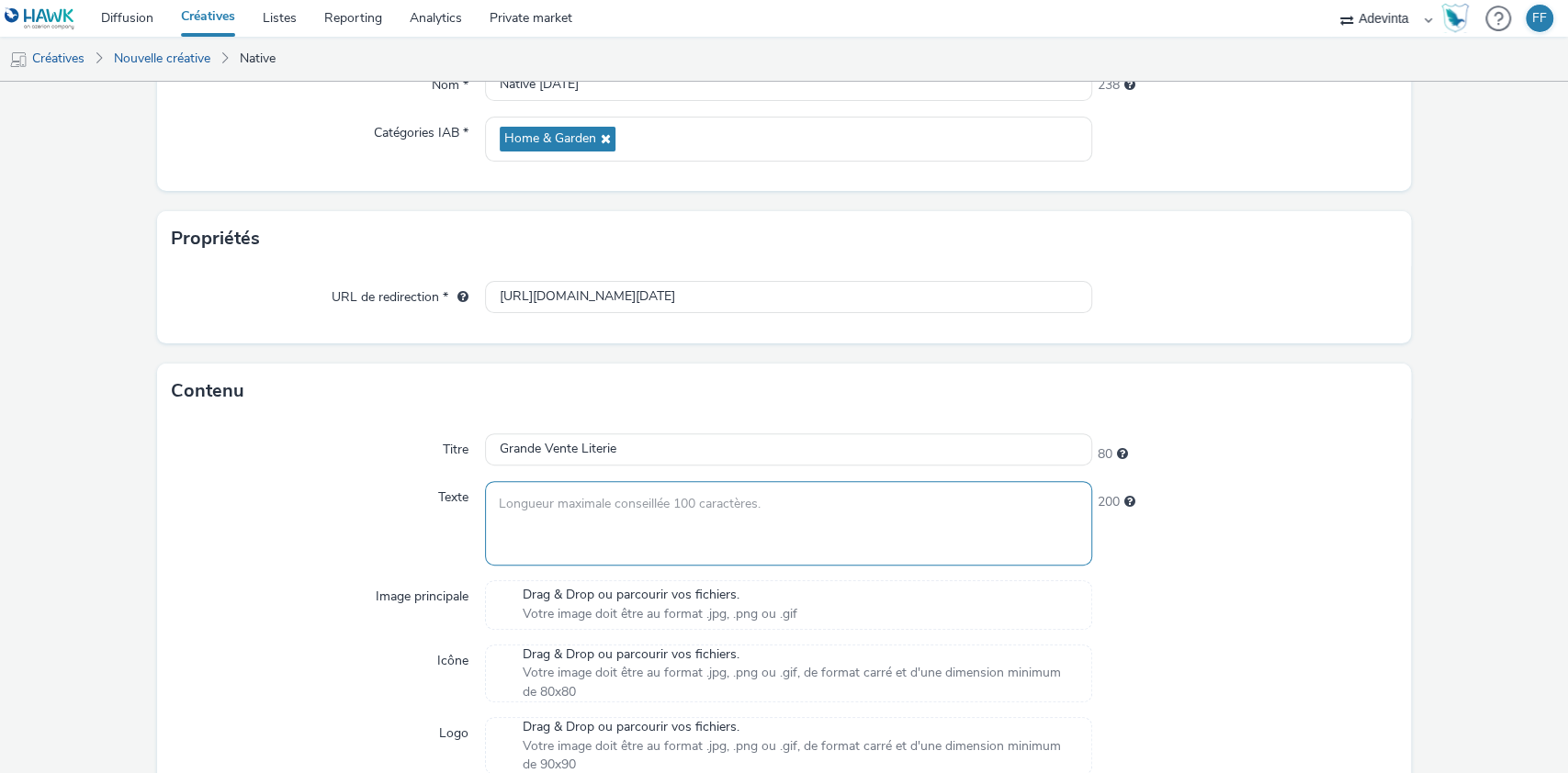
paste textarea "Du 3 au 5 octobre vente literie direct parking."
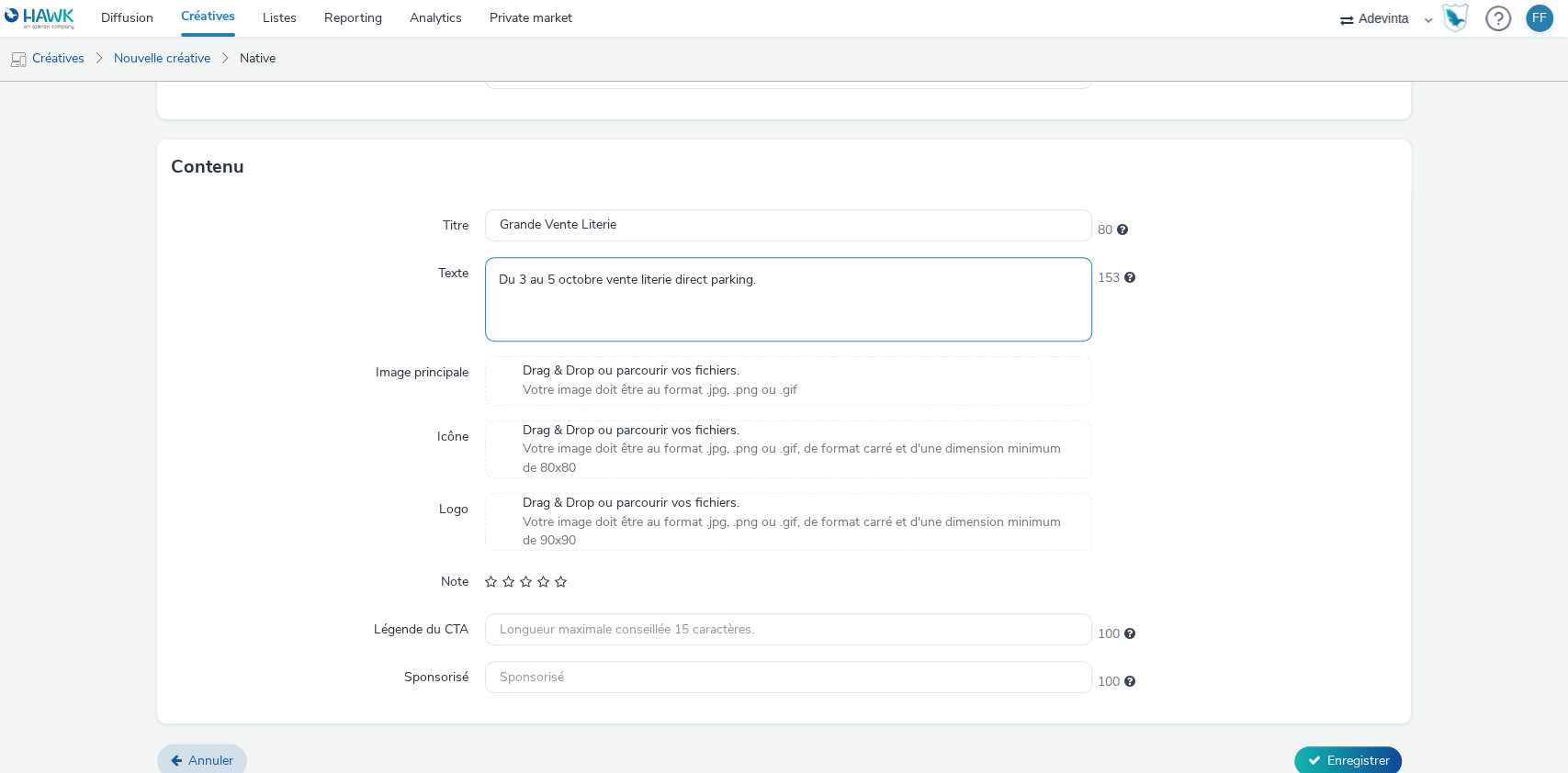
scroll to position [486, 0]
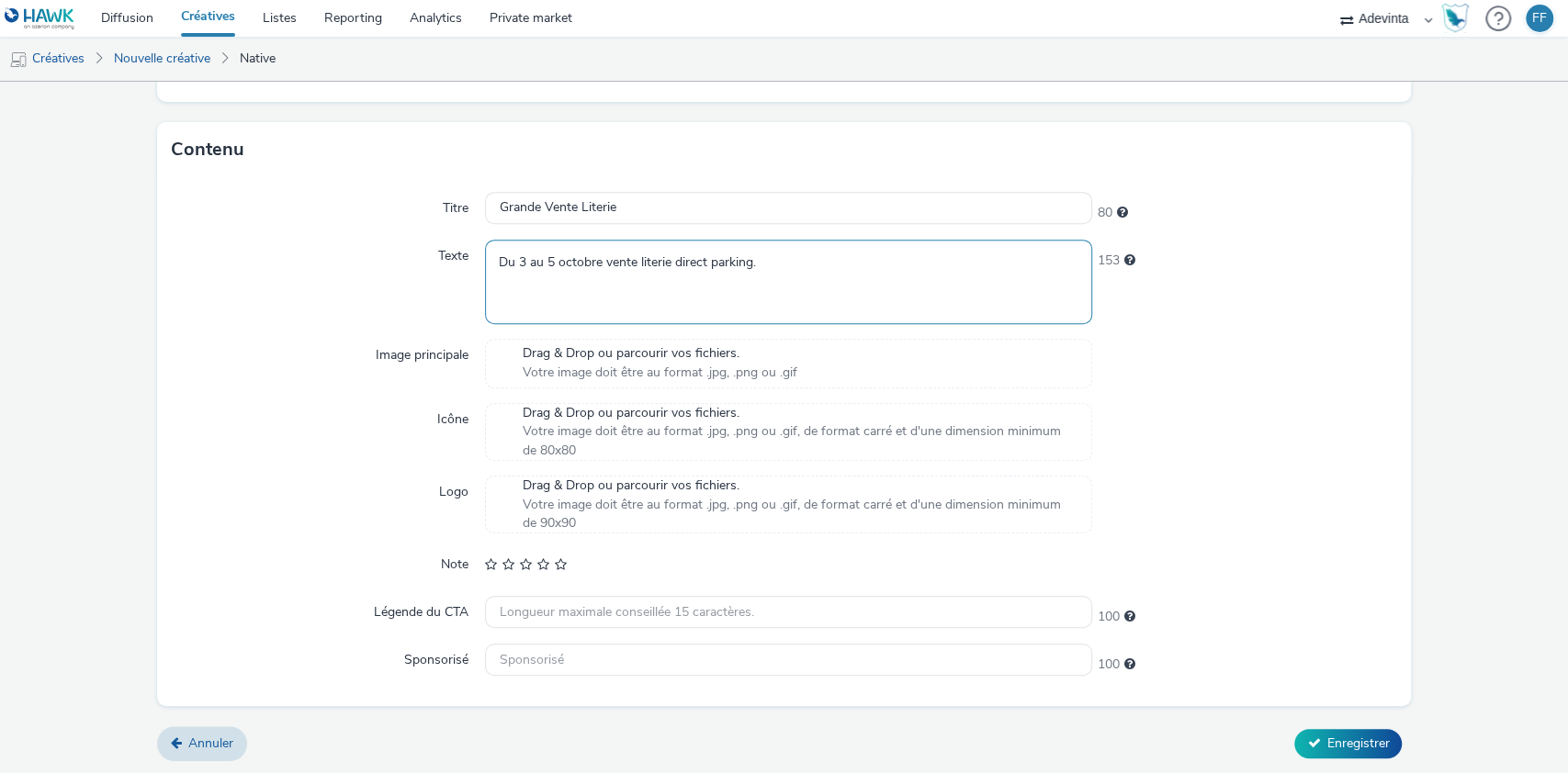
type textarea "Du 3 au 5 octobre vente literie direct parking."
click at [646, 365] on span "Votre image doit être au format .jpg, .png ou .gif" at bounding box center [659, 372] width 274 height 18
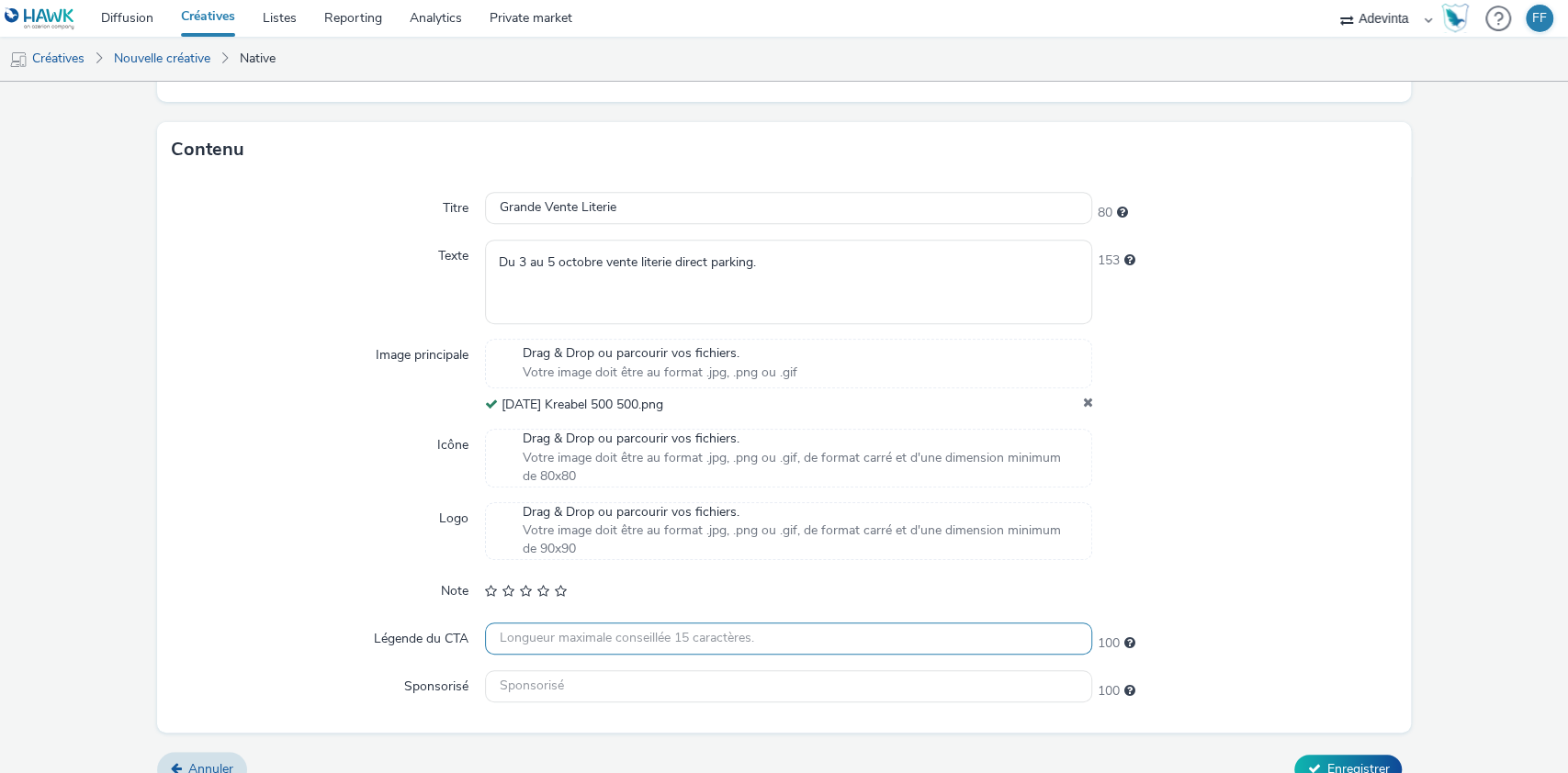
click at [977, 640] on input "text" at bounding box center [790, 638] width 609 height 32
type input "J’en profite !"
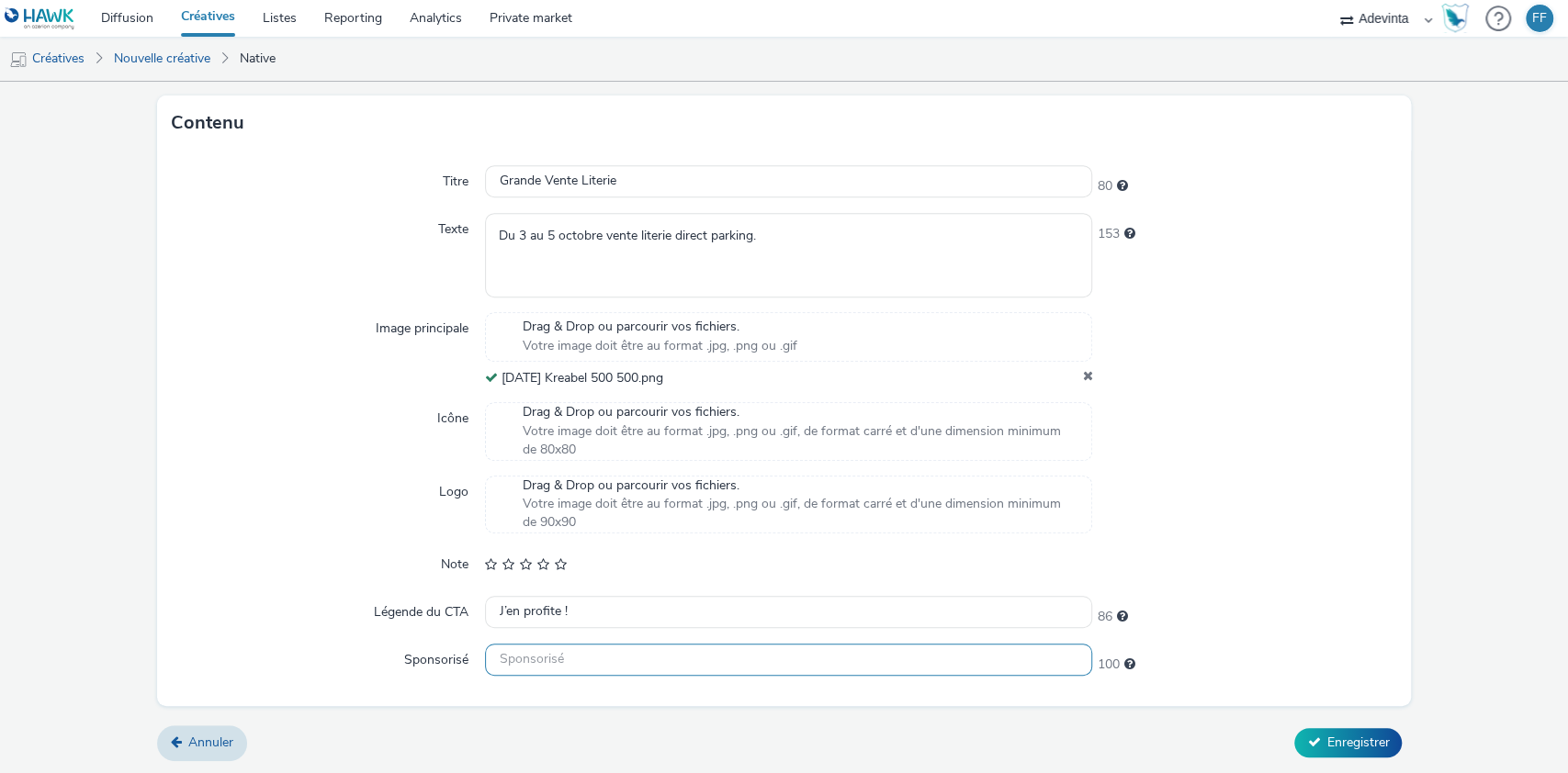
click at [567, 654] on input "text" at bounding box center [790, 660] width 609 height 32
type input "Sponsorisé"
click at [1327, 743] on span "Enregistrer" at bounding box center [1358, 742] width 62 height 17
